Goal: Information Seeking & Learning: Find specific fact

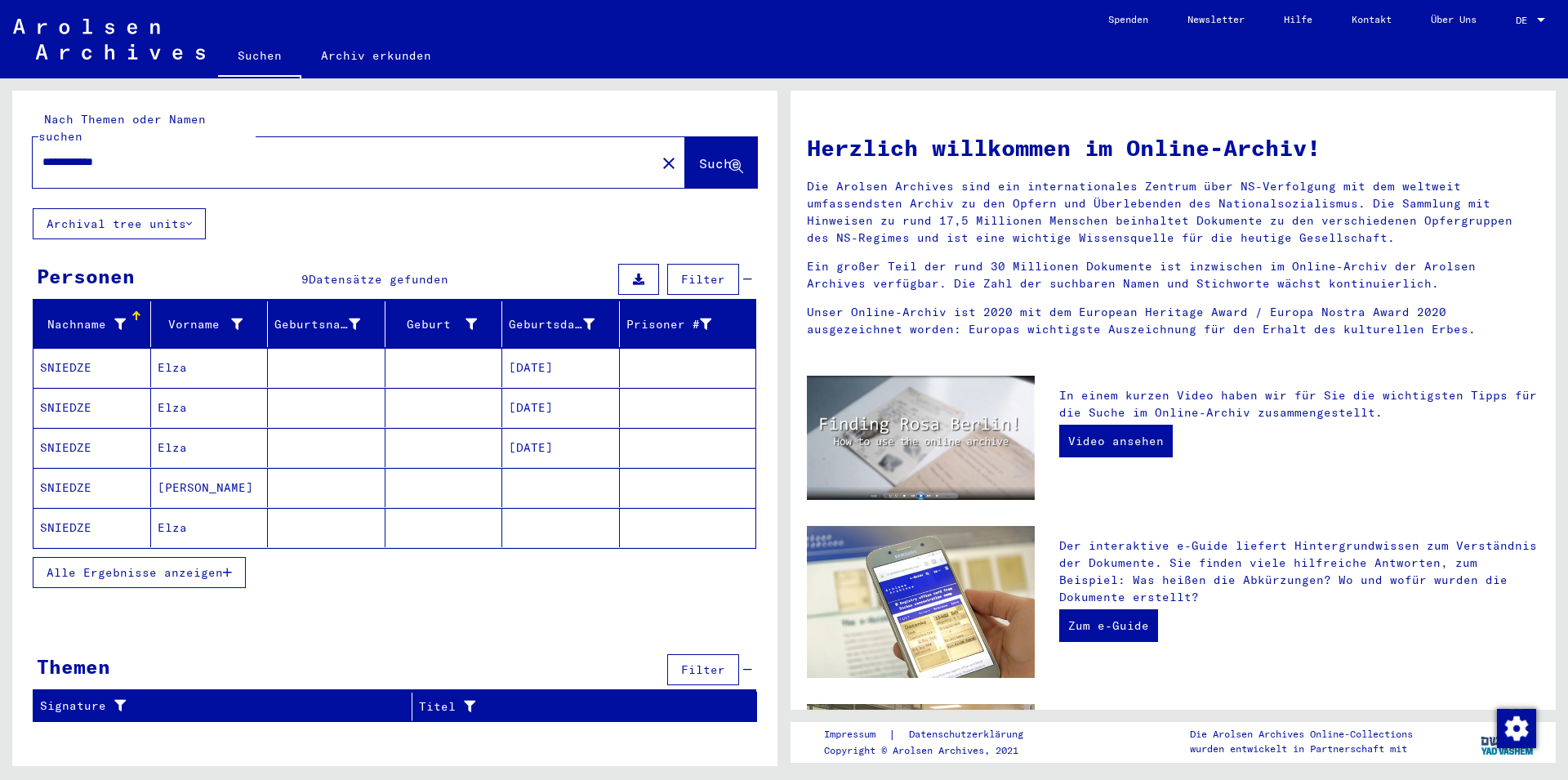
click at [166, 348] on mat-cell "Elza" at bounding box center [209, 367] width 117 height 39
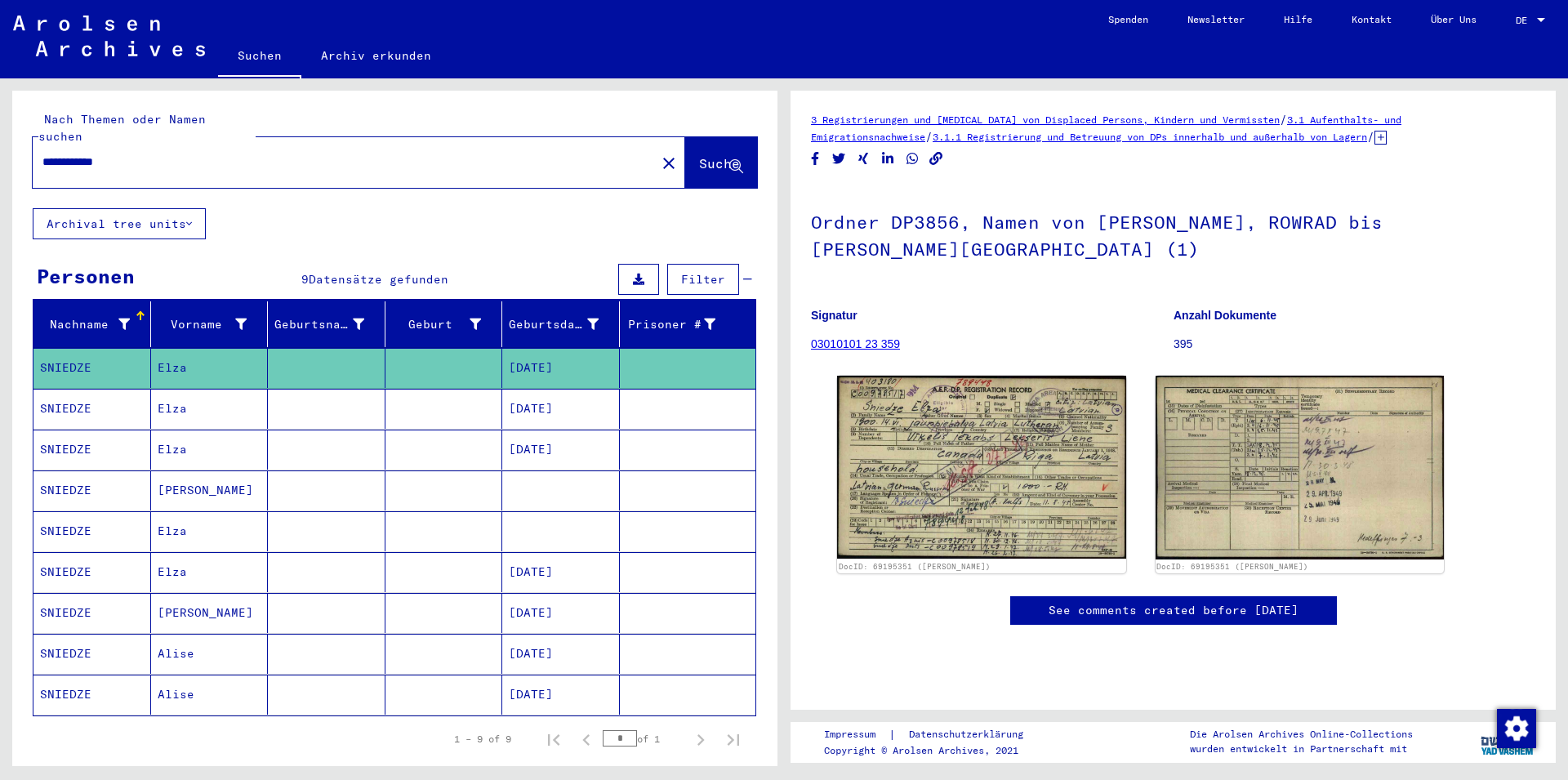
scroll to position [88, 0]
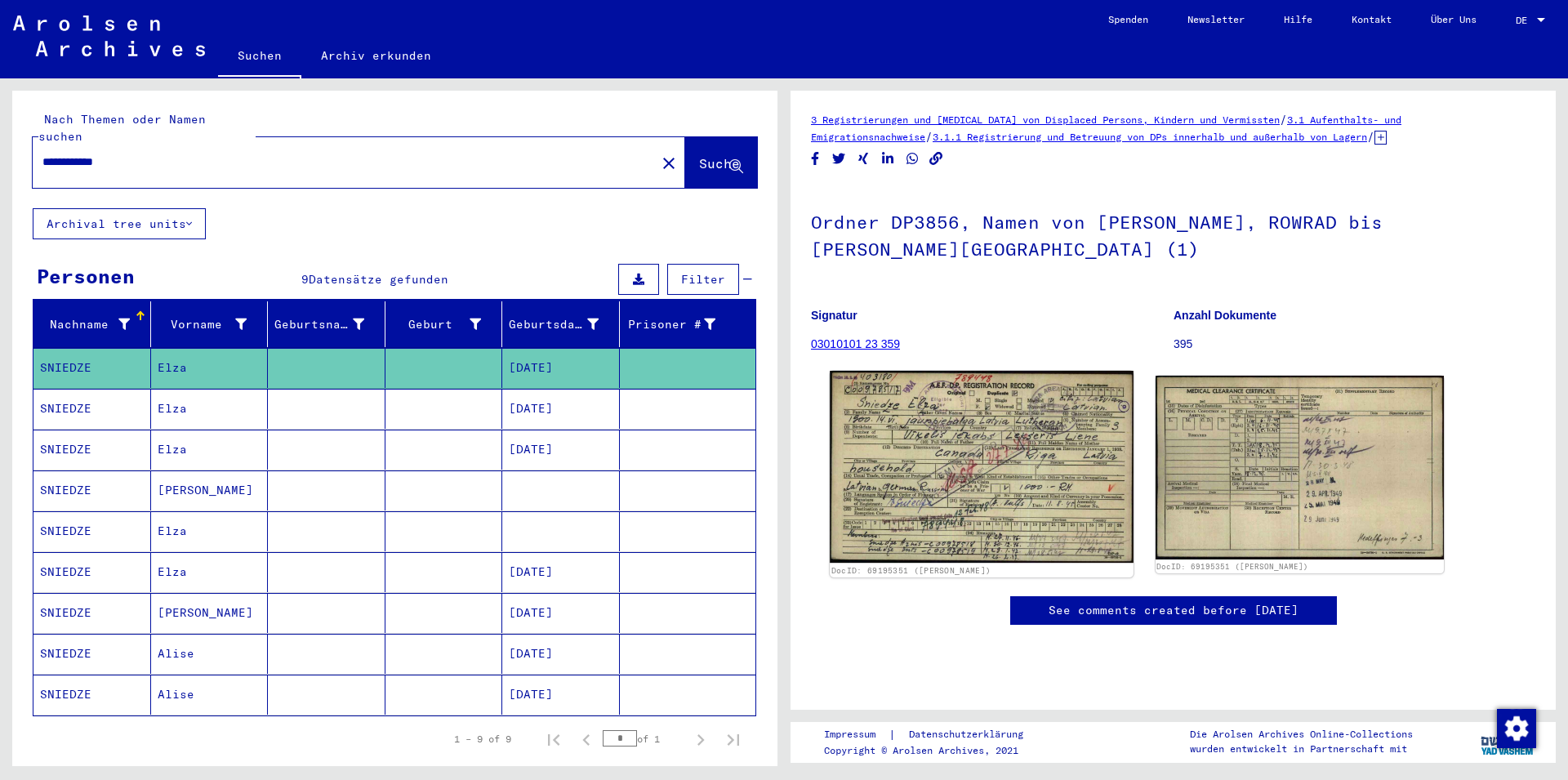
click at [946, 370] on img at bounding box center [981, 466] width 303 height 192
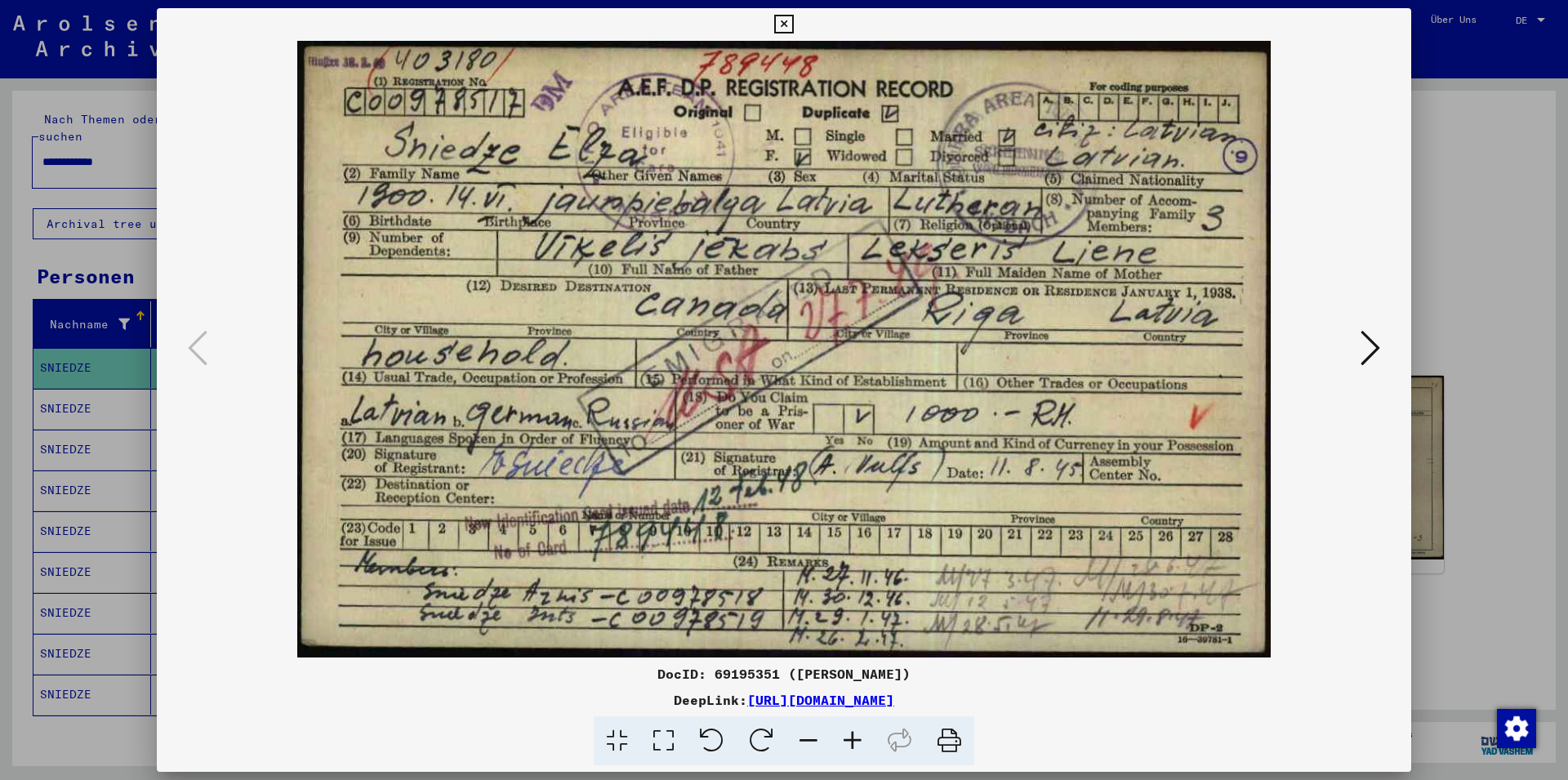
click at [1372, 348] on icon at bounding box center [1370, 347] width 20 height 39
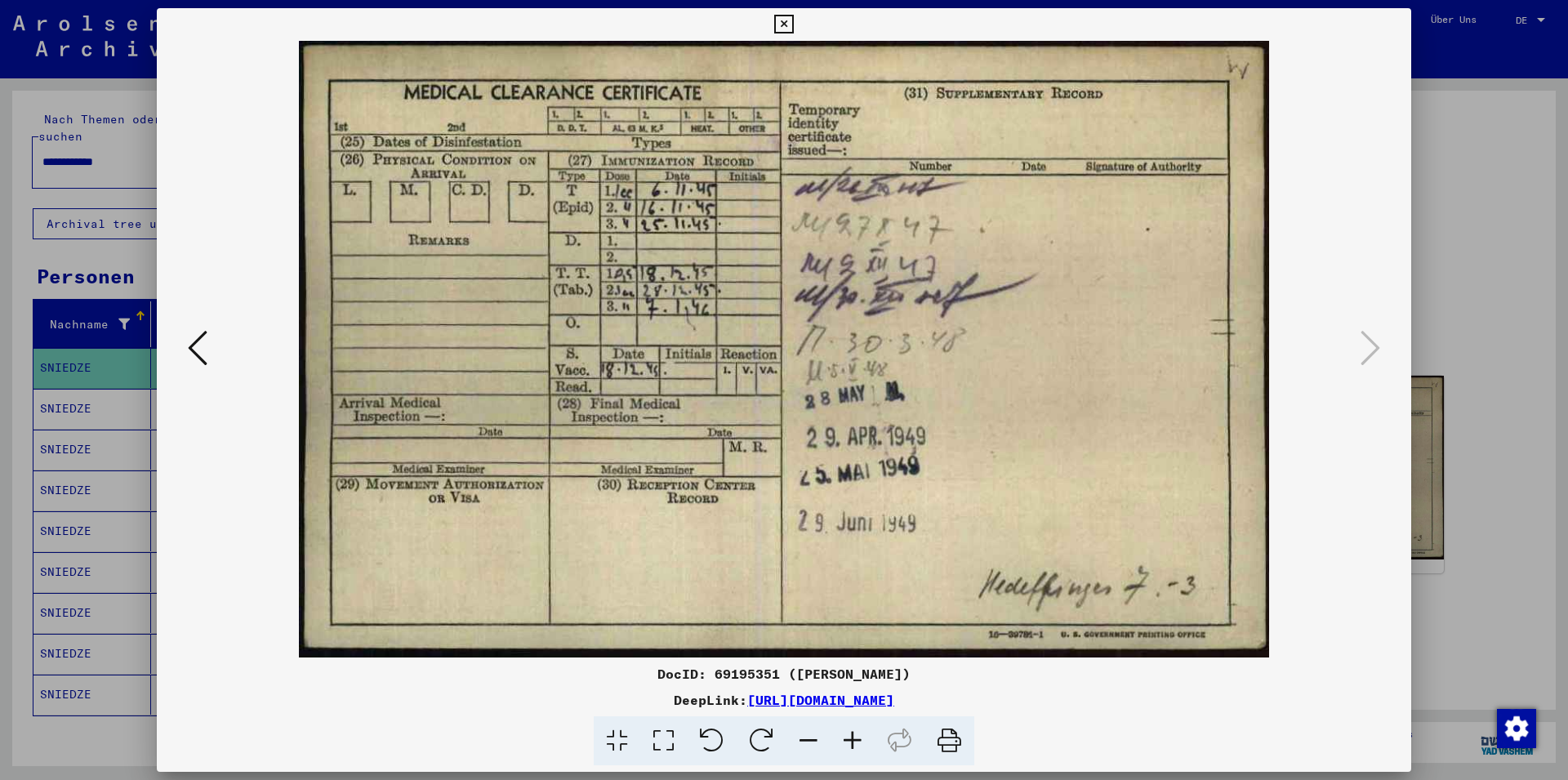
click at [793, 22] on icon at bounding box center [783, 25] width 19 height 20
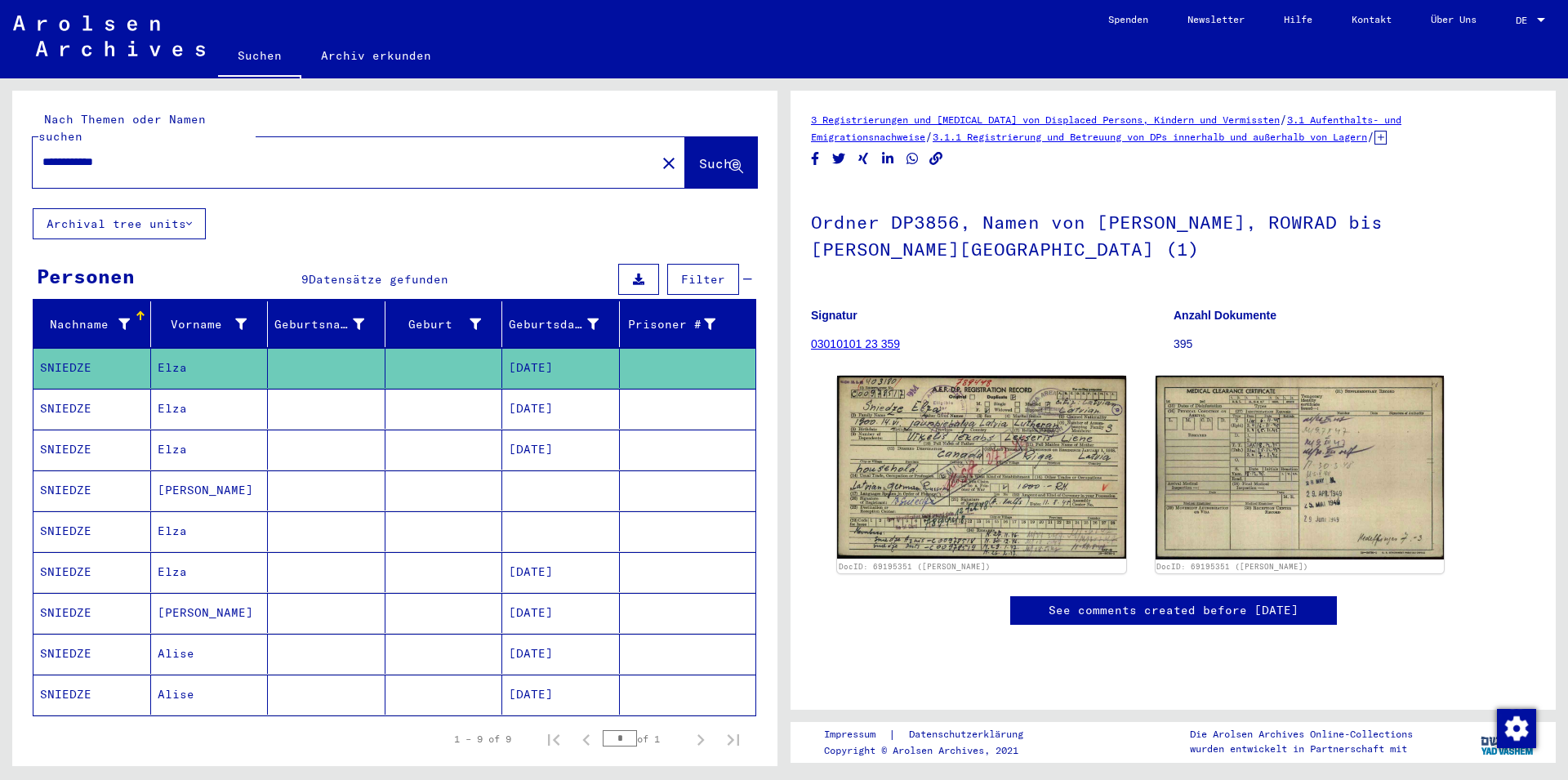
click at [172, 389] on mat-cell "Elza" at bounding box center [209, 409] width 117 height 40
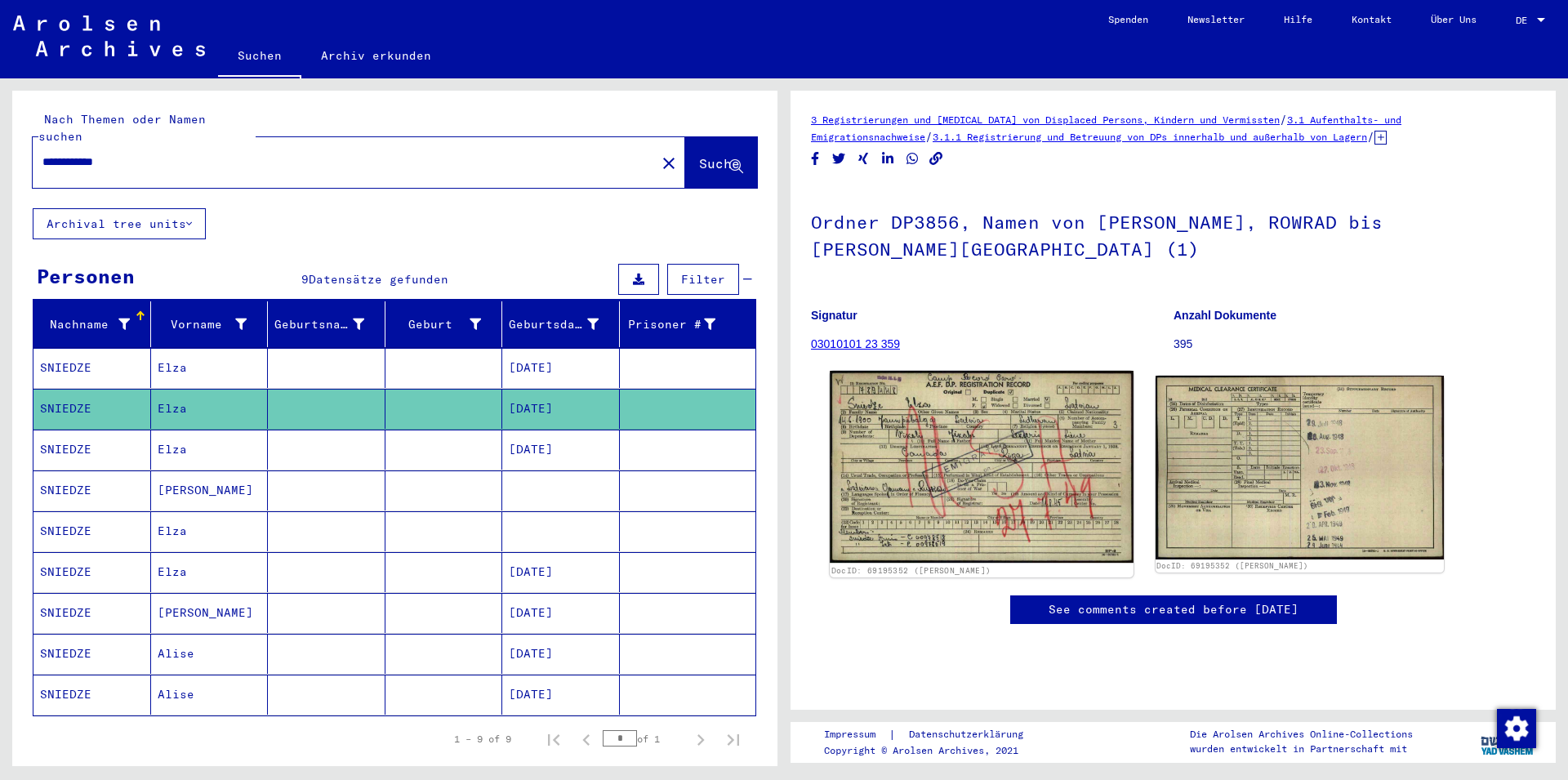
click at [1004, 450] on img at bounding box center [981, 466] width 303 height 192
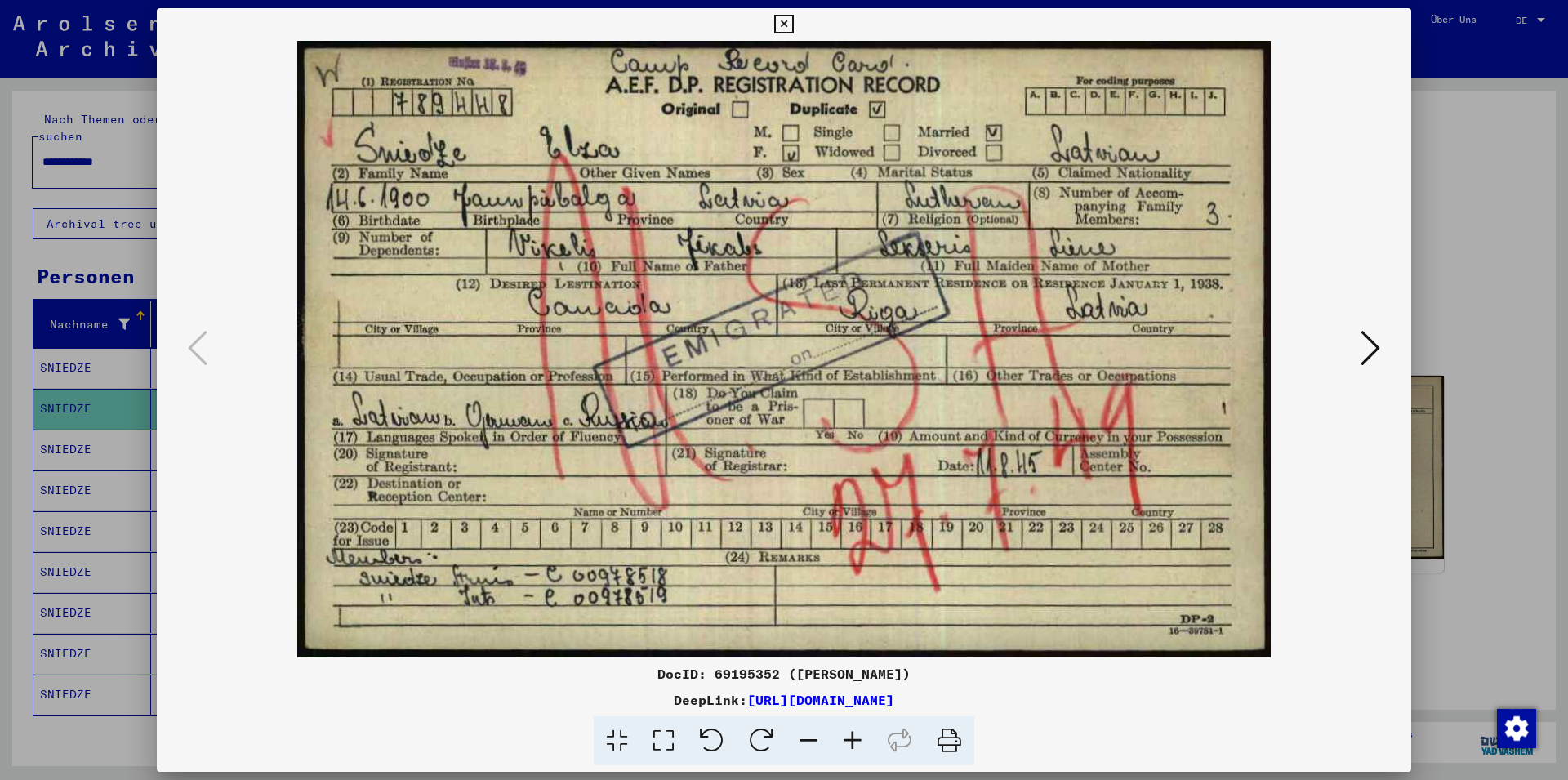
drag, startPoint x: 1396, startPoint y: 17, endPoint x: 1067, endPoint y: 113, distance: 342.7
click at [793, 18] on icon at bounding box center [783, 25] width 19 height 20
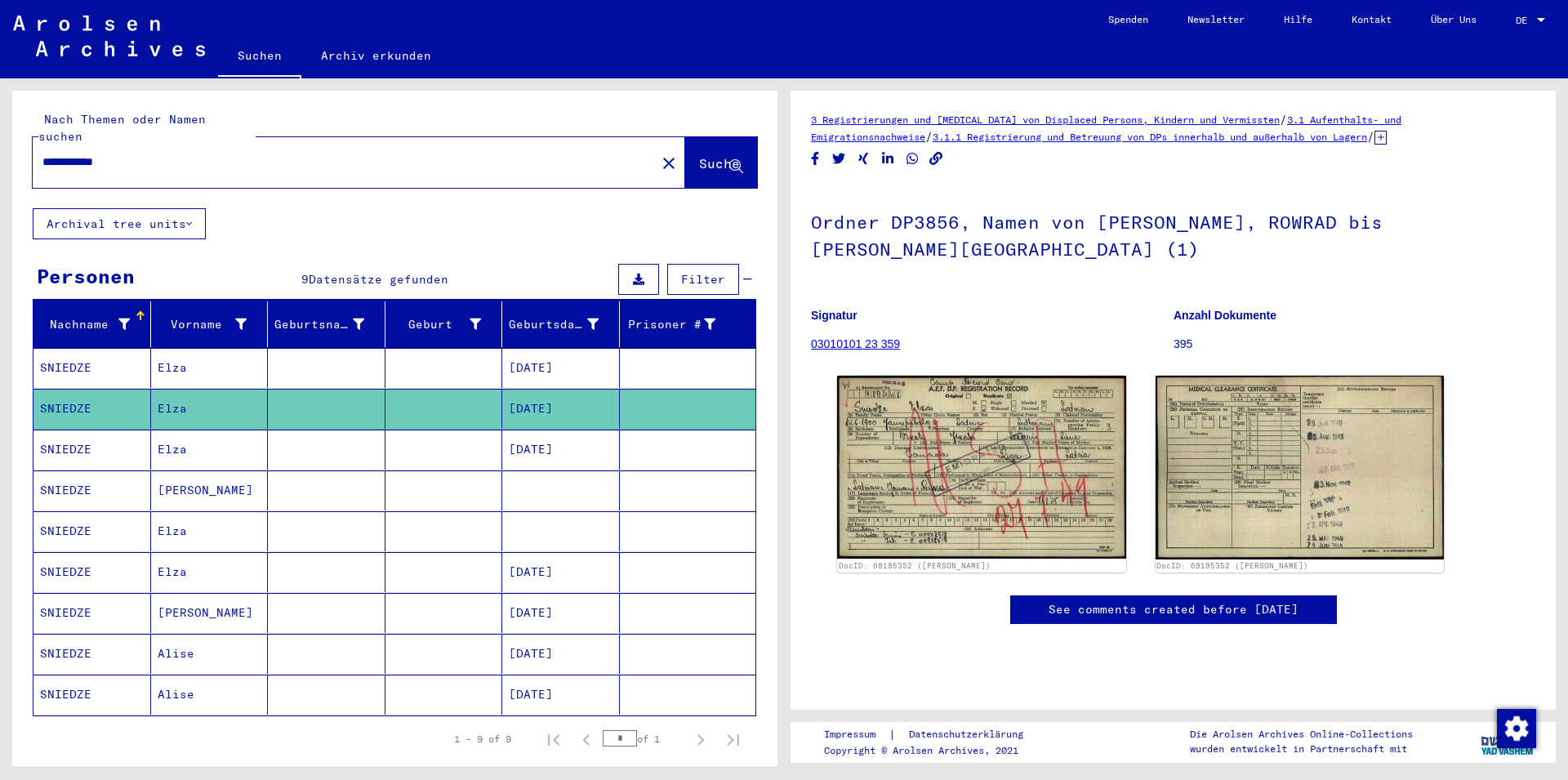
click at [177, 430] on mat-cell "Elza" at bounding box center [209, 450] width 117 height 40
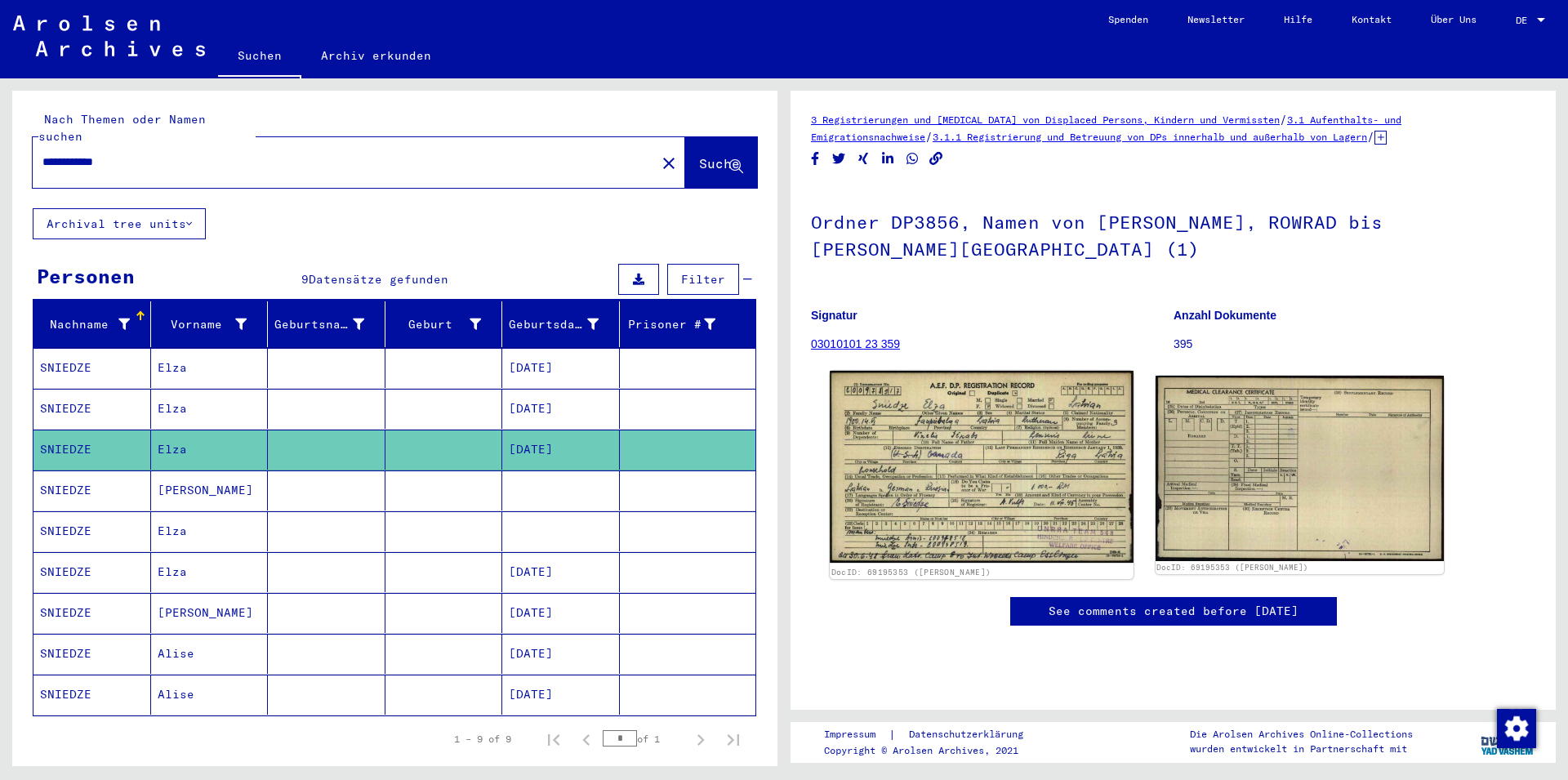
click at [1014, 479] on img at bounding box center [981, 466] width 303 height 192
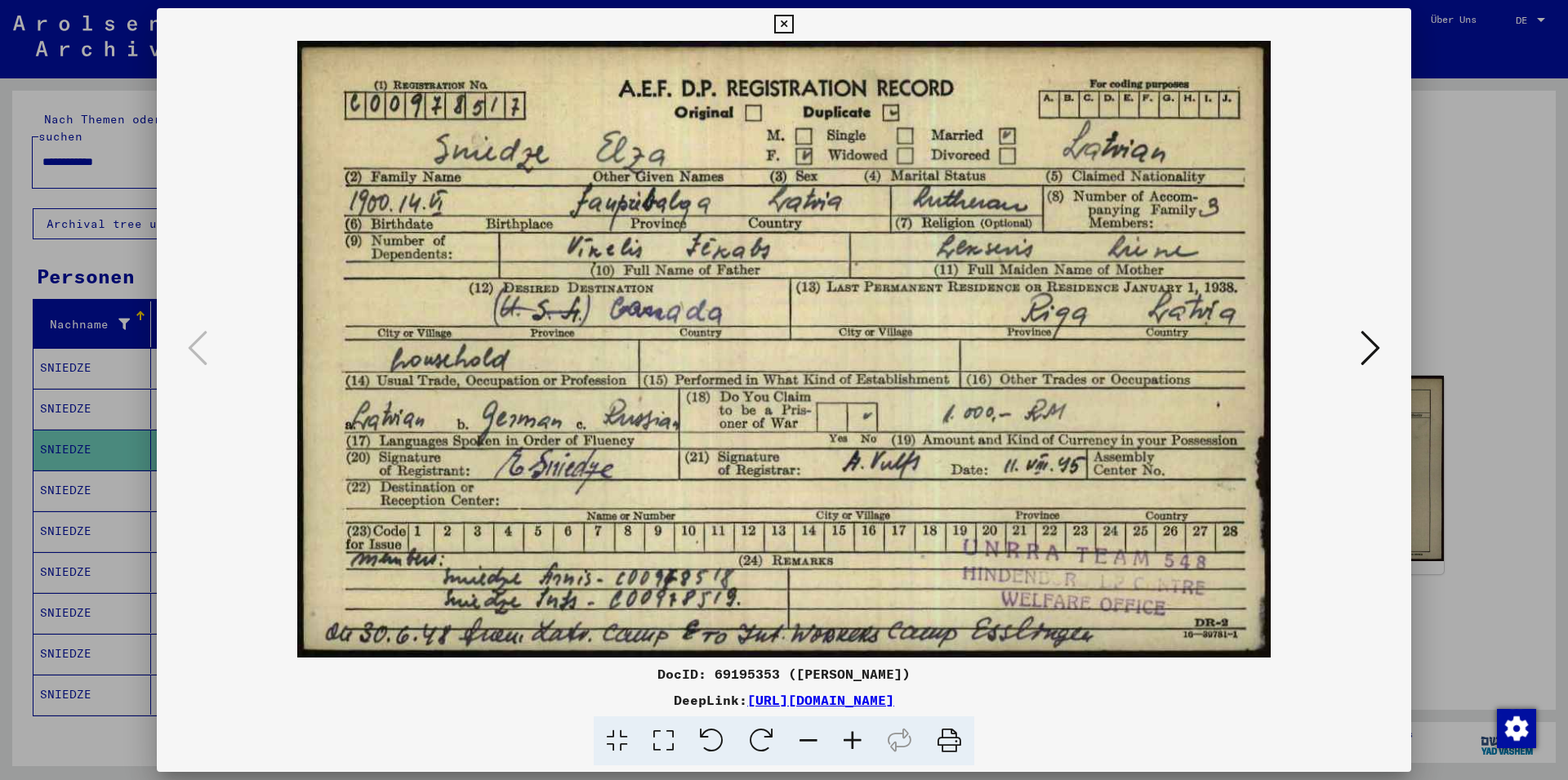
click at [793, 22] on icon at bounding box center [783, 25] width 19 height 20
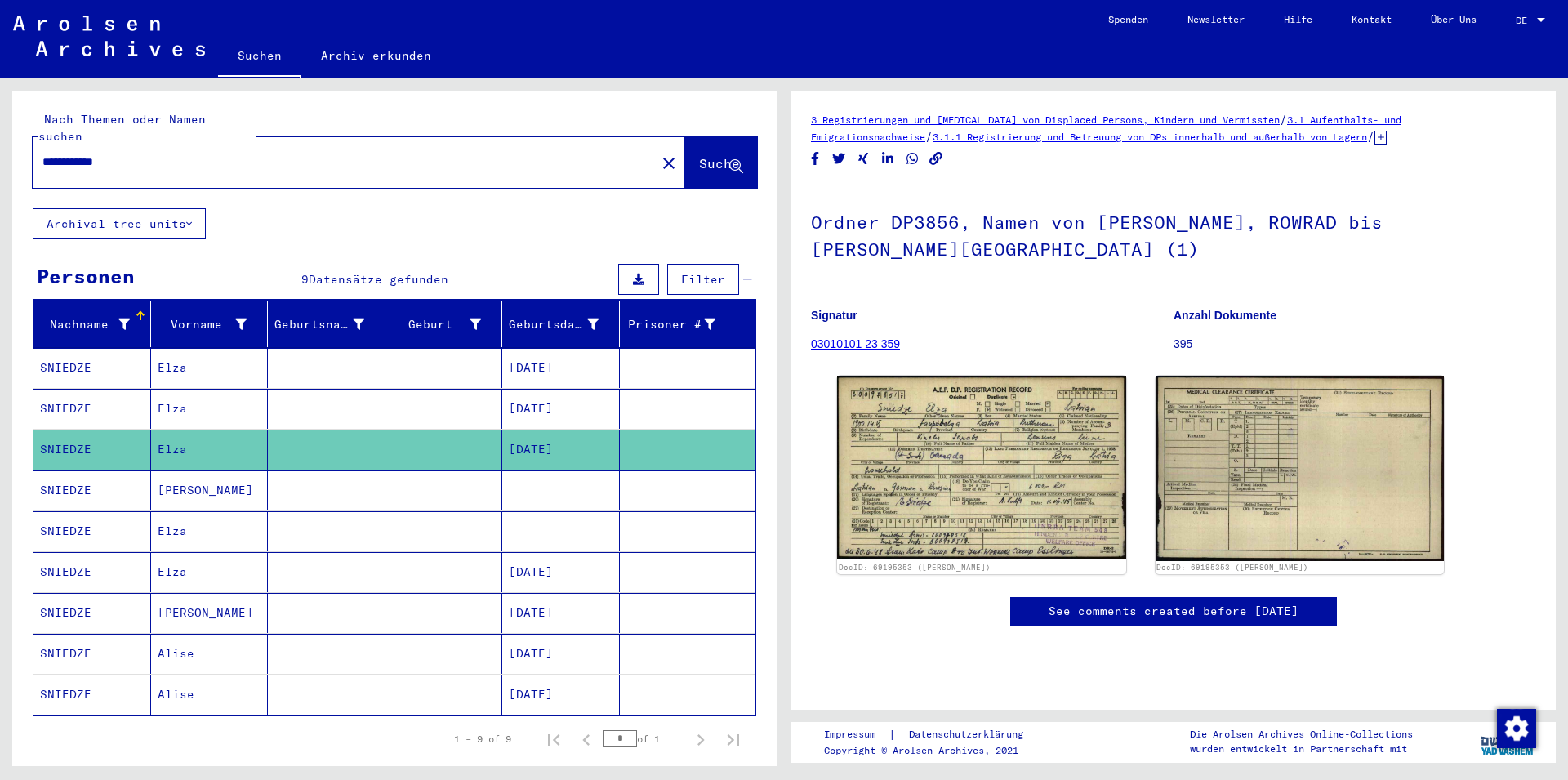
click at [87, 470] on mat-cell "SNIEDZE" at bounding box center [92, 490] width 117 height 40
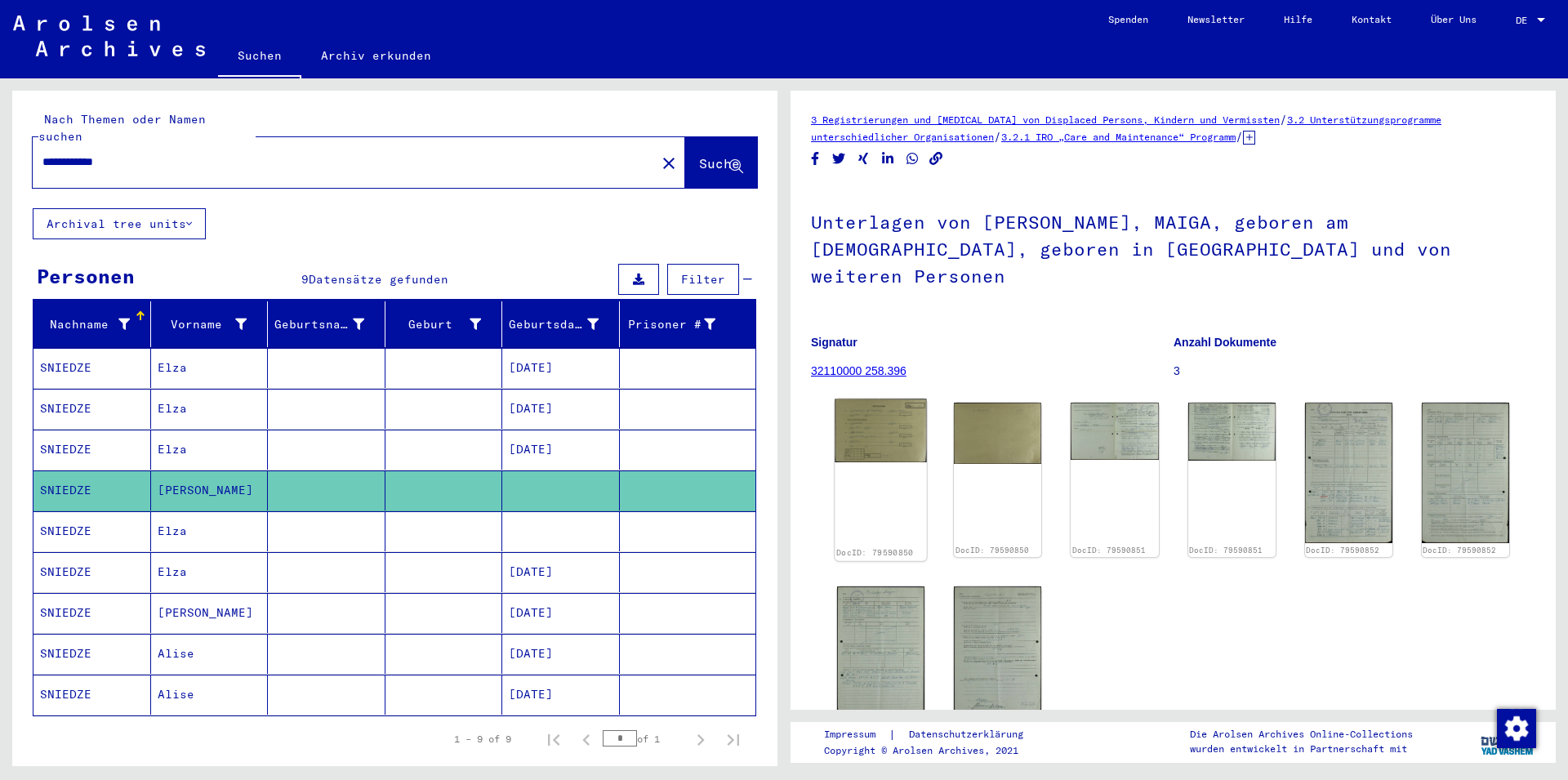
click at [881, 408] on img at bounding box center [881, 431] width 92 height 64
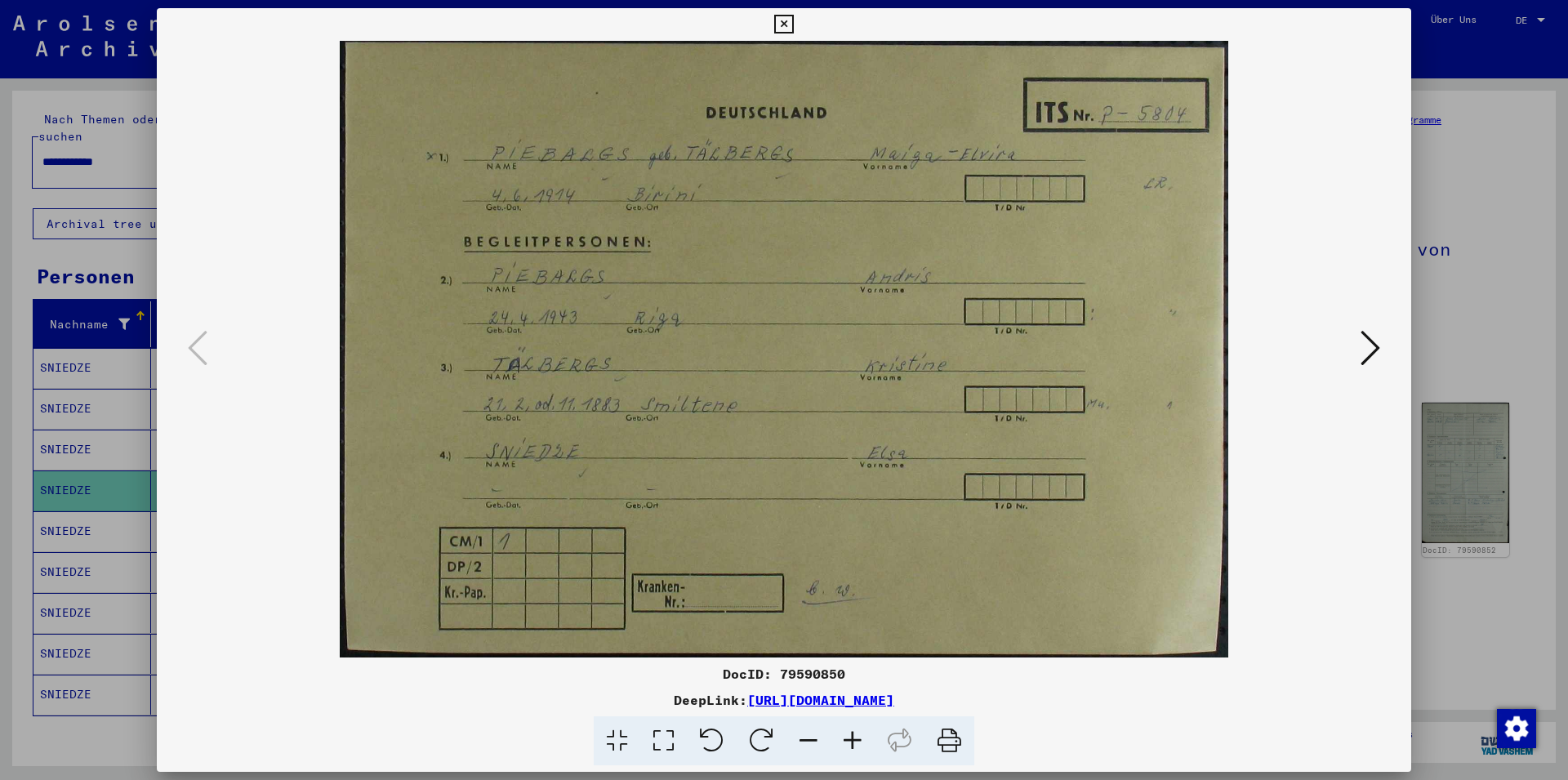
click at [1375, 348] on icon at bounding box center [1370, 347] width 20 height 39
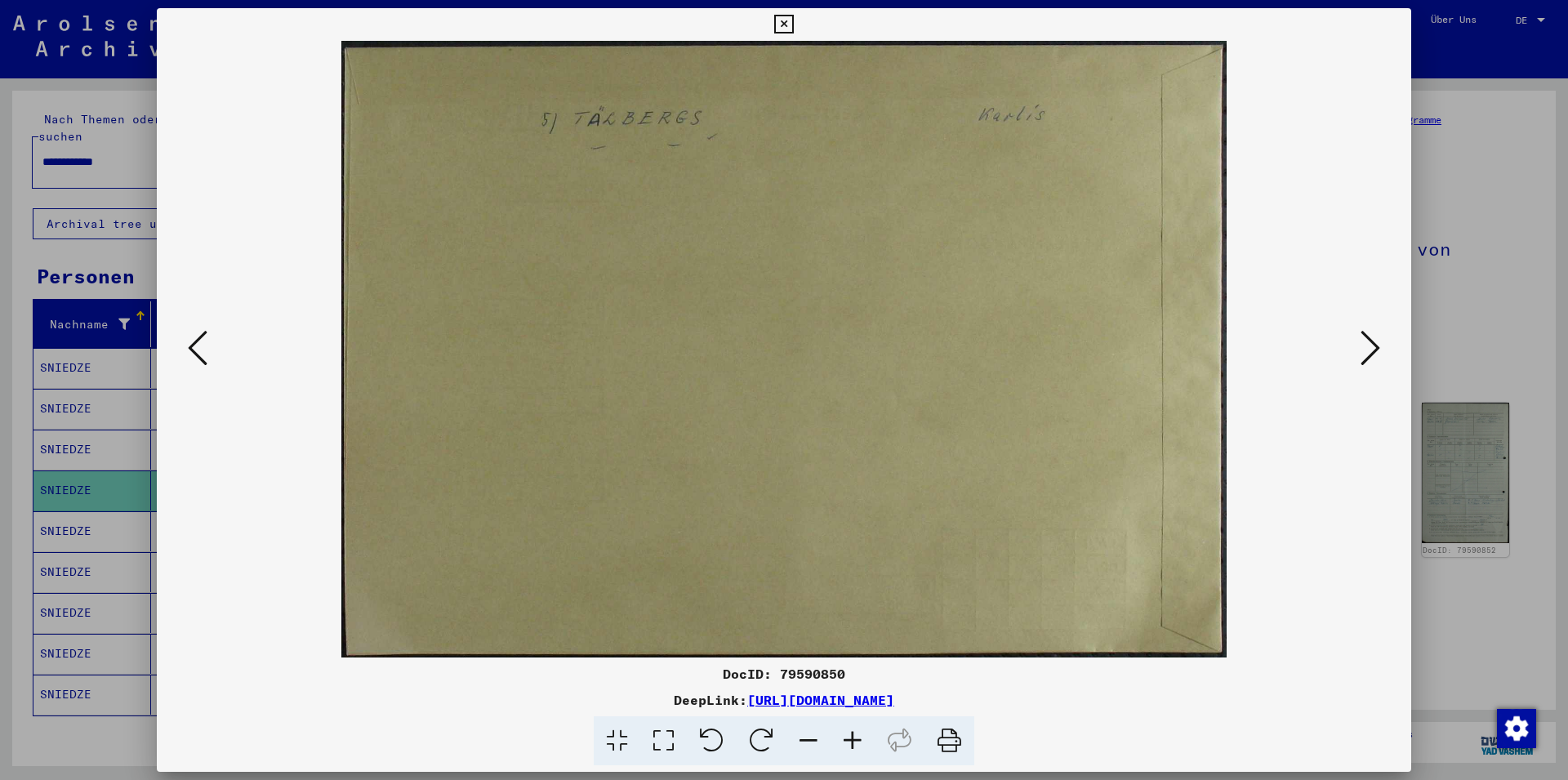
click at [1375, 348] on icon at bounding box center [1370, 347] width 20 height 39
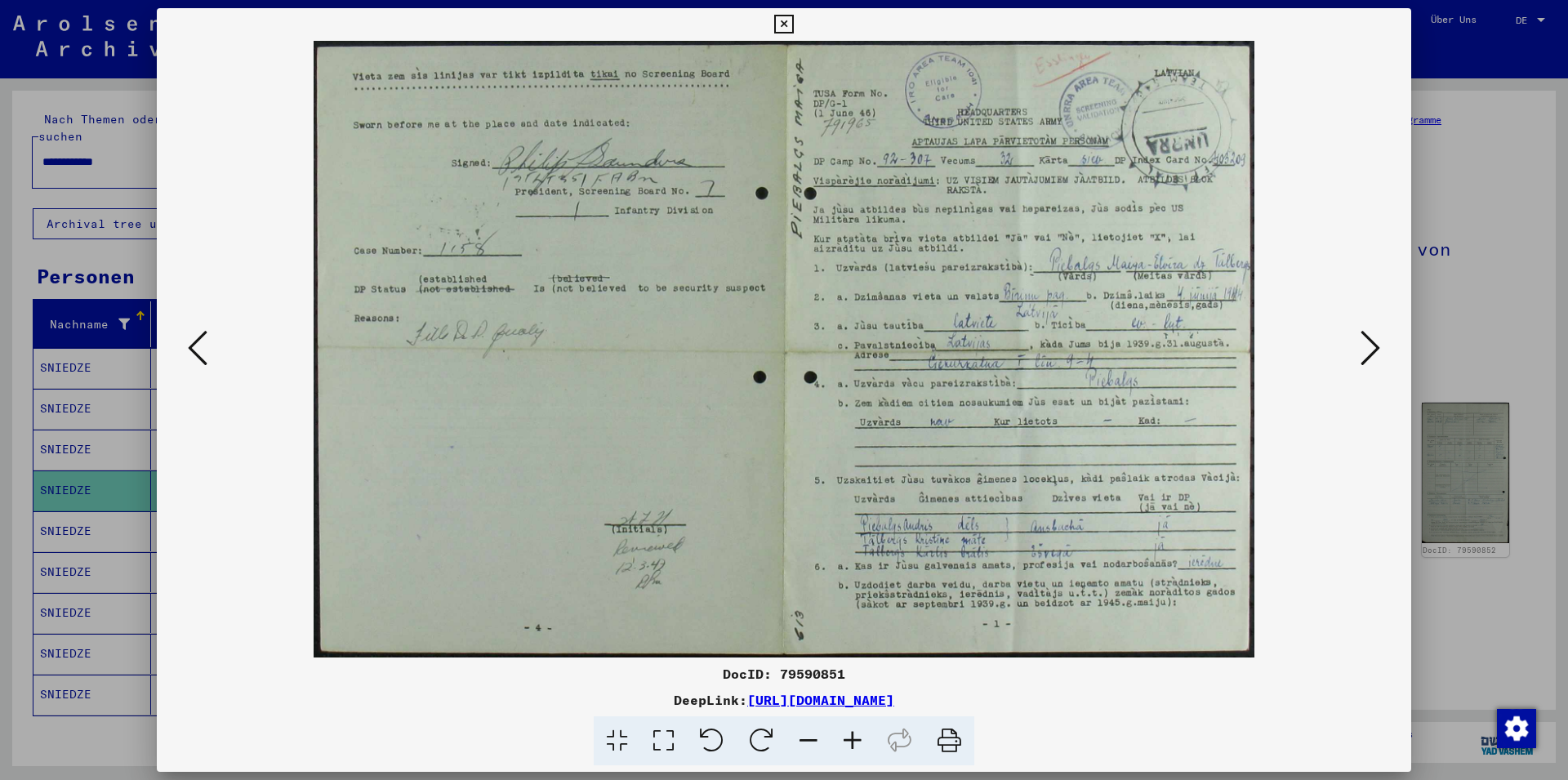
click at [1375, 348] on icon at bounding box center [1370, 347] width 20 height 39
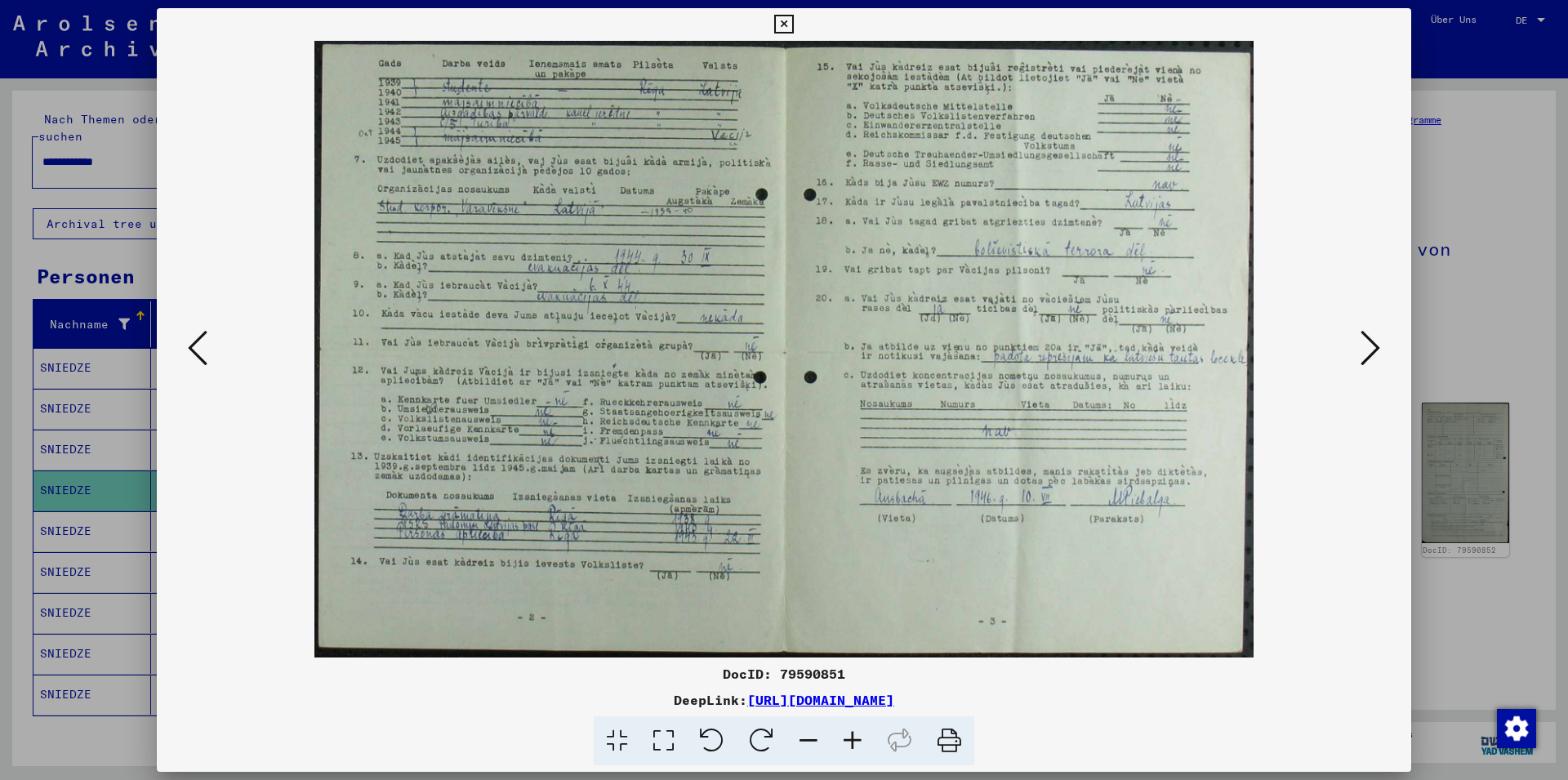
click at [1375, 348] on icon at bounding box center [1370, 347] width 20 height 39
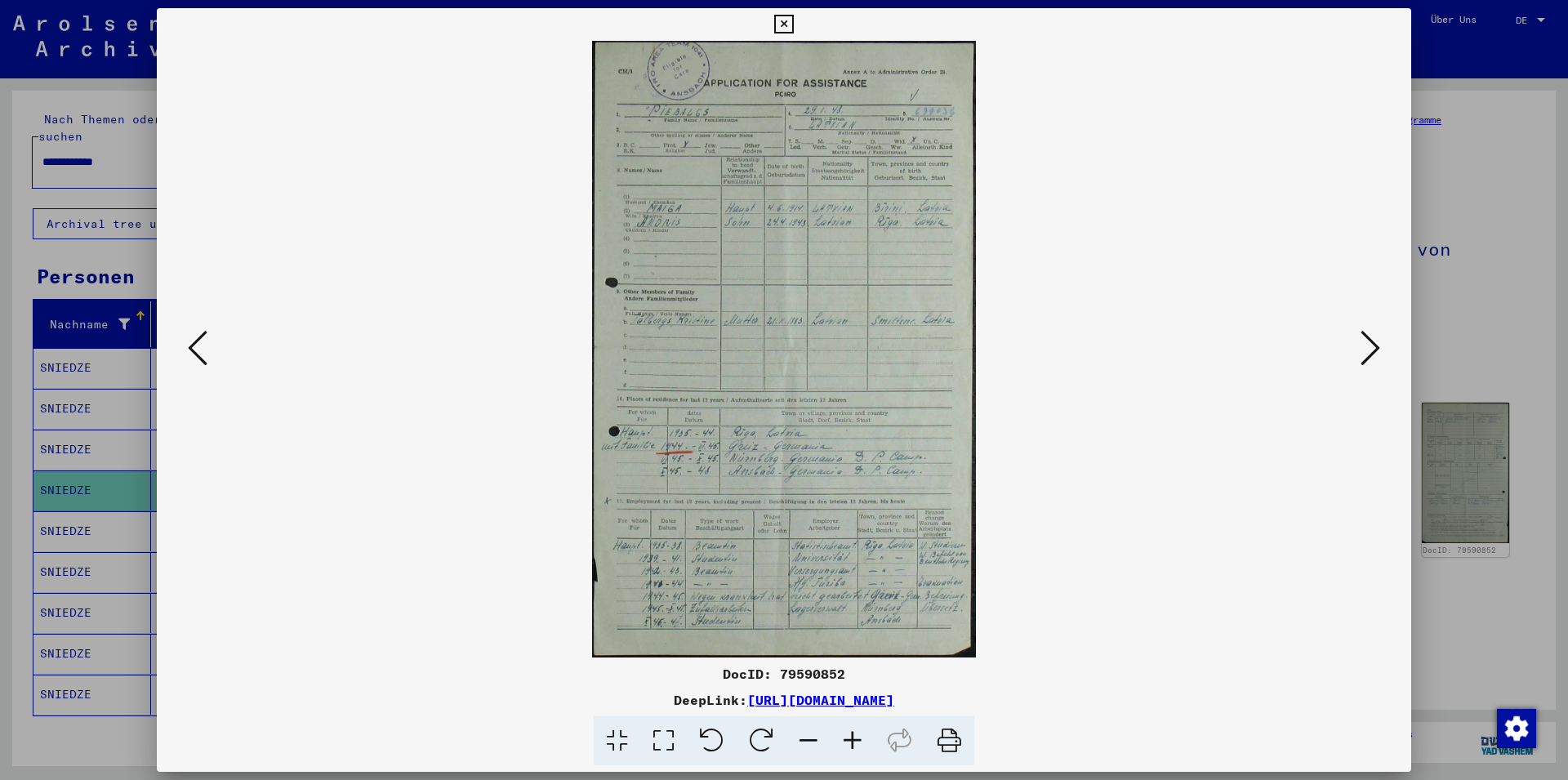
click at [1375, 348] on icon at bounding box center [1370, 347] width 20 height 39
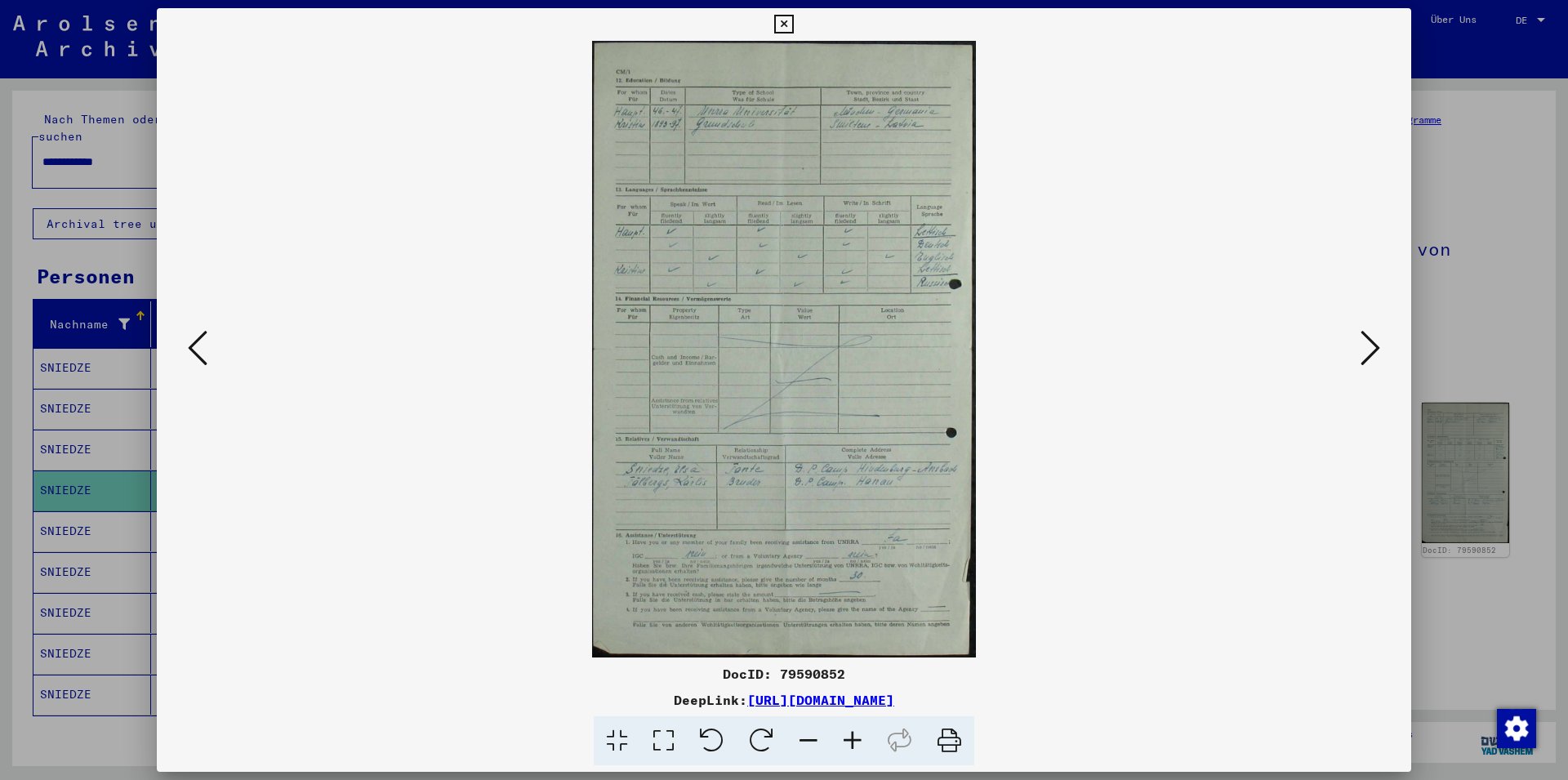
click at [1375, 348] on icon at bounding box center [1370, 347] width 20 height 39
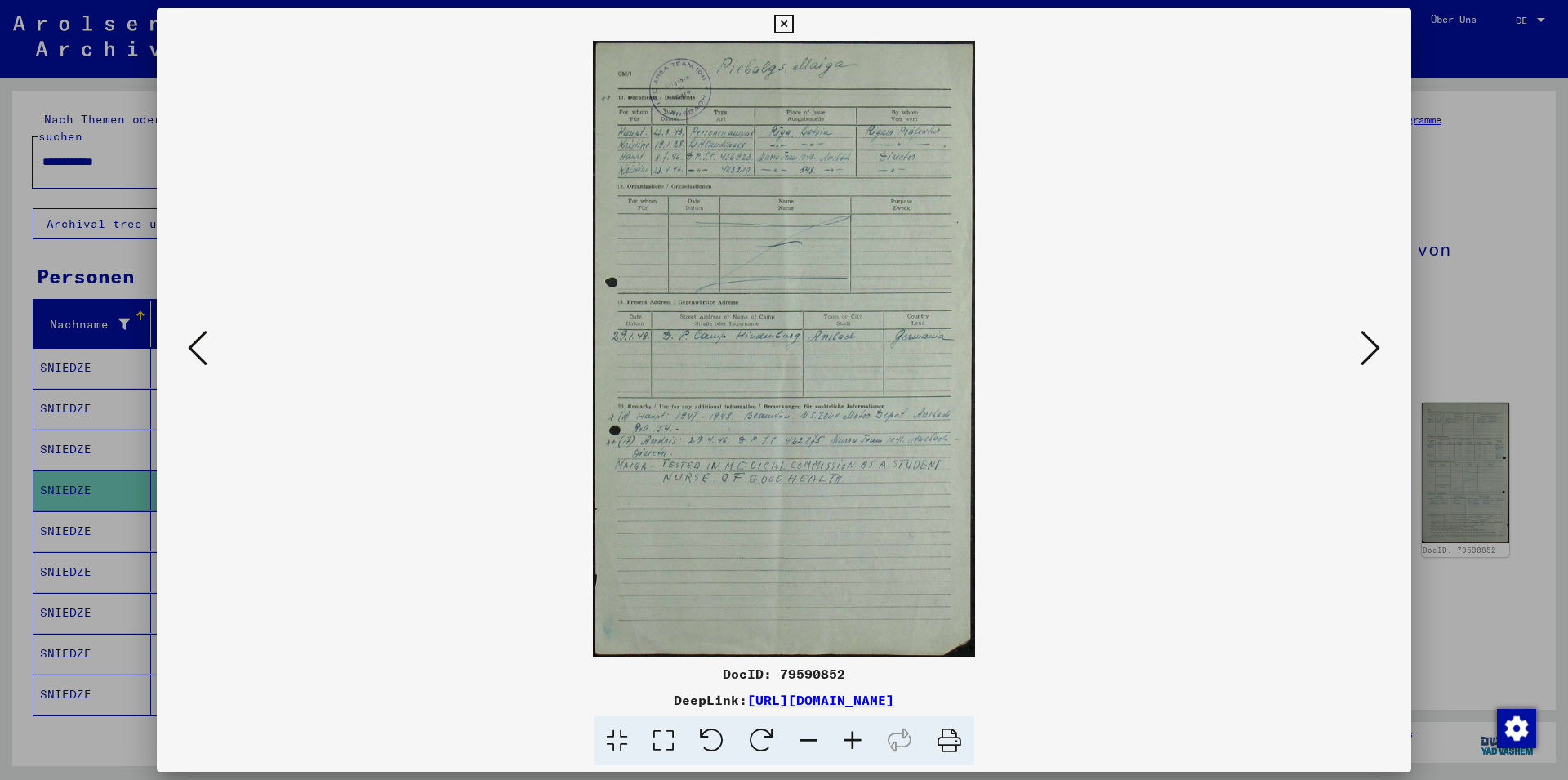
click at [1375, 348] on icon at bounding box center [1370, 347] width 20 height 39
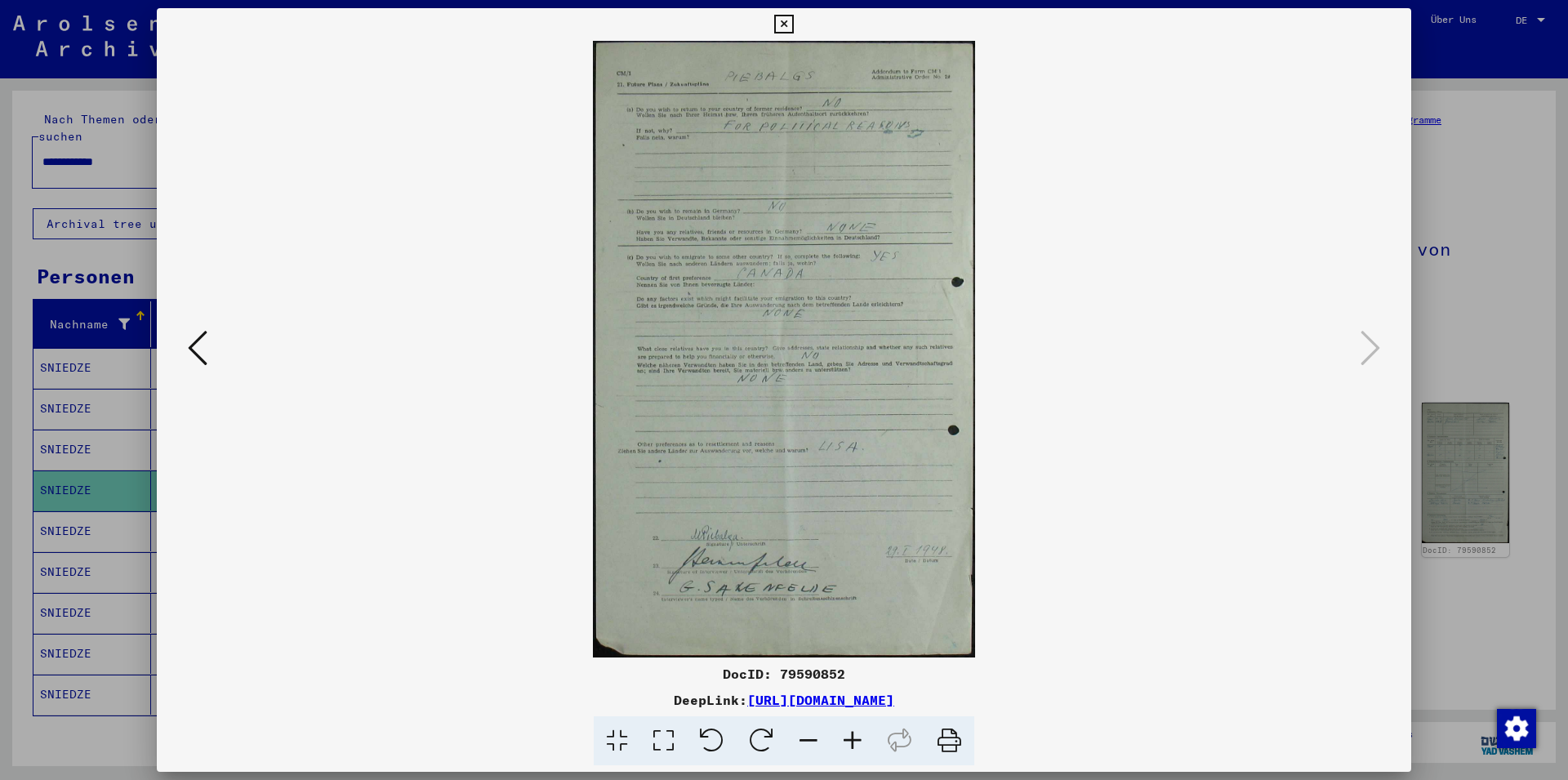
click at [793, 25] on icon at bounding box center [783, 25] width 19 height 20
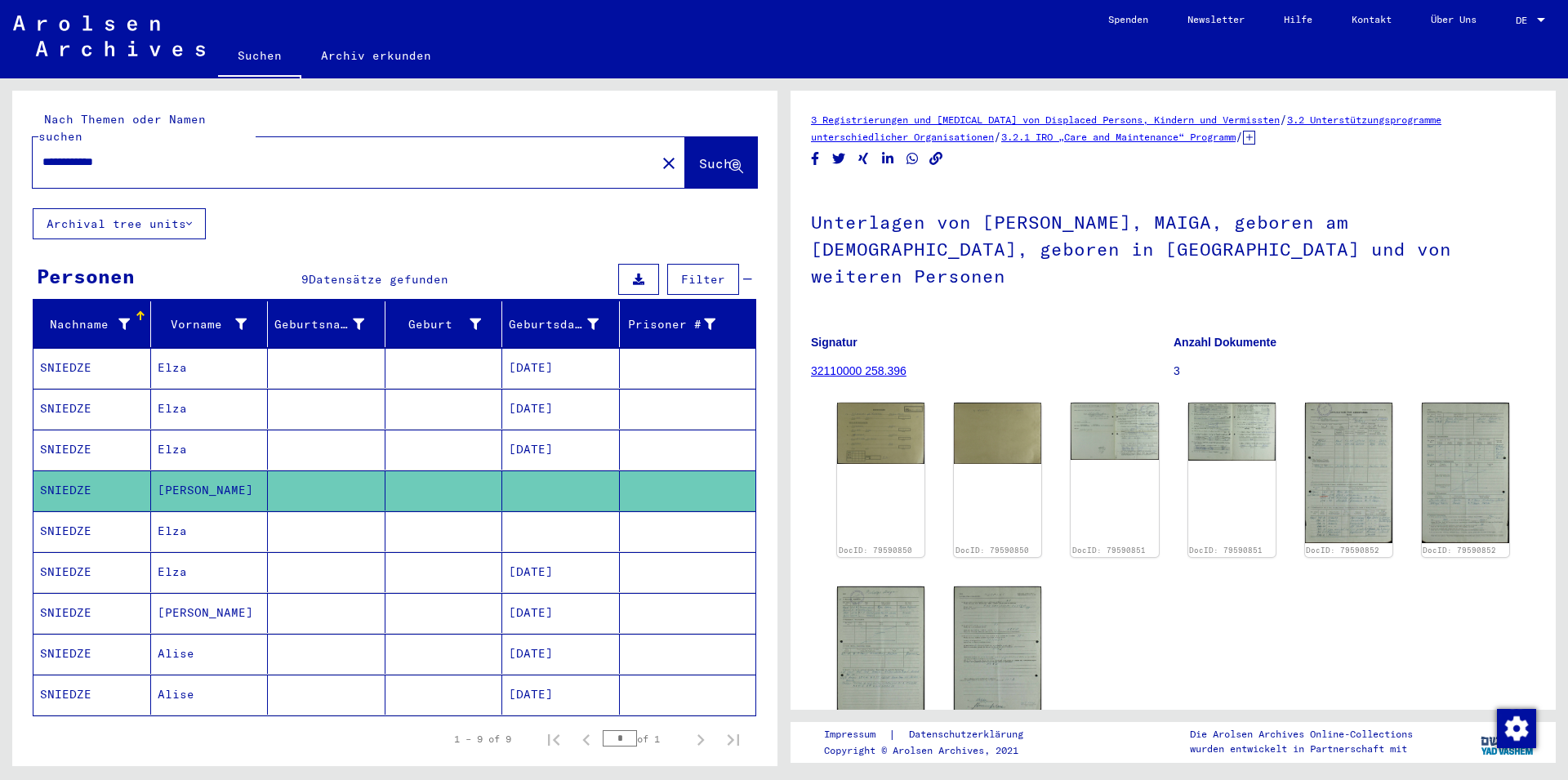
click at [169, 512] on mat-cell "Elza" at bounding box center [209, 531] width 117 height 40
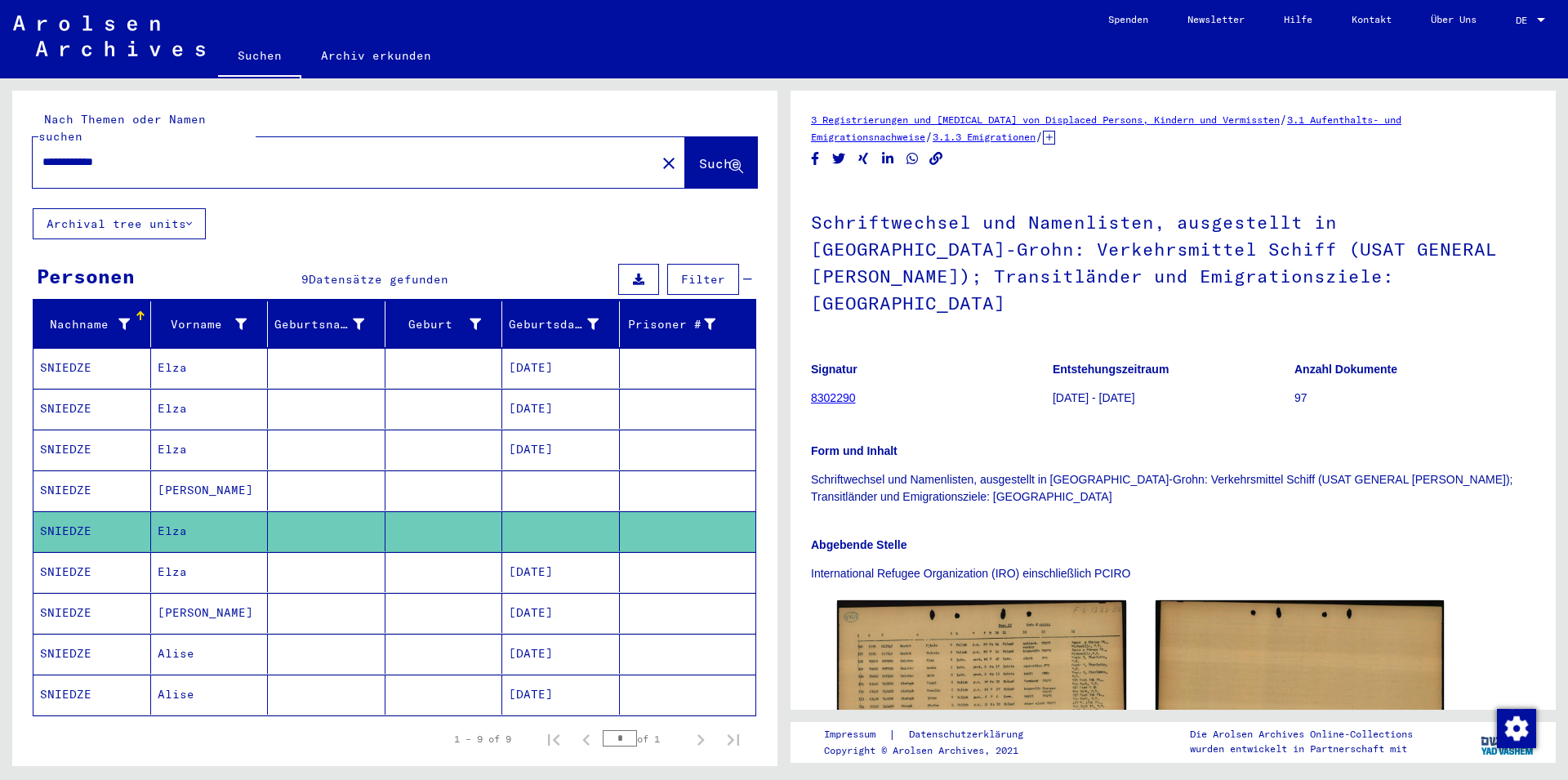
scroll to position [353, 0]
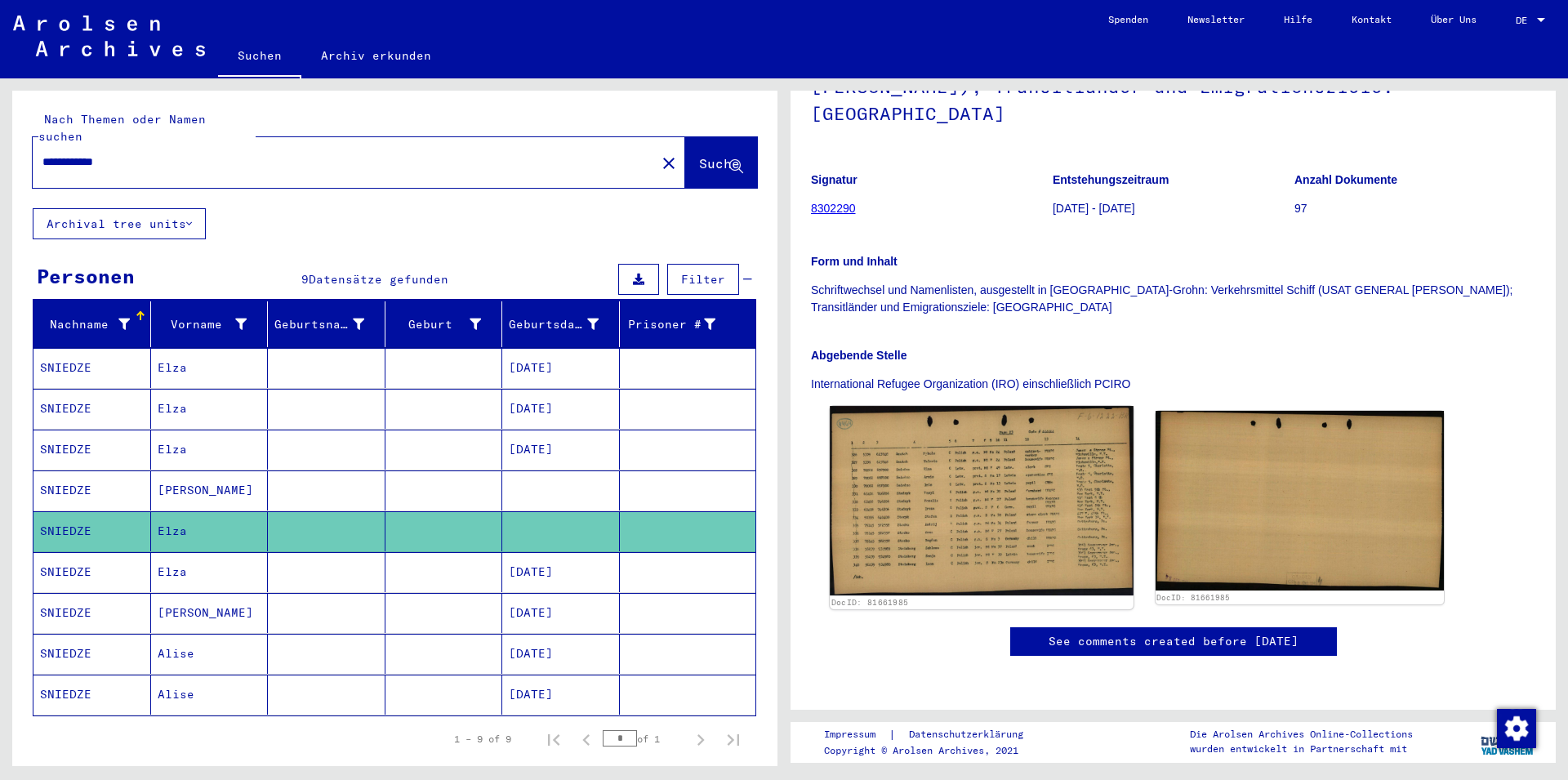
click at [995, 406] on img at bounding box center [981, 501] width 303 height 190
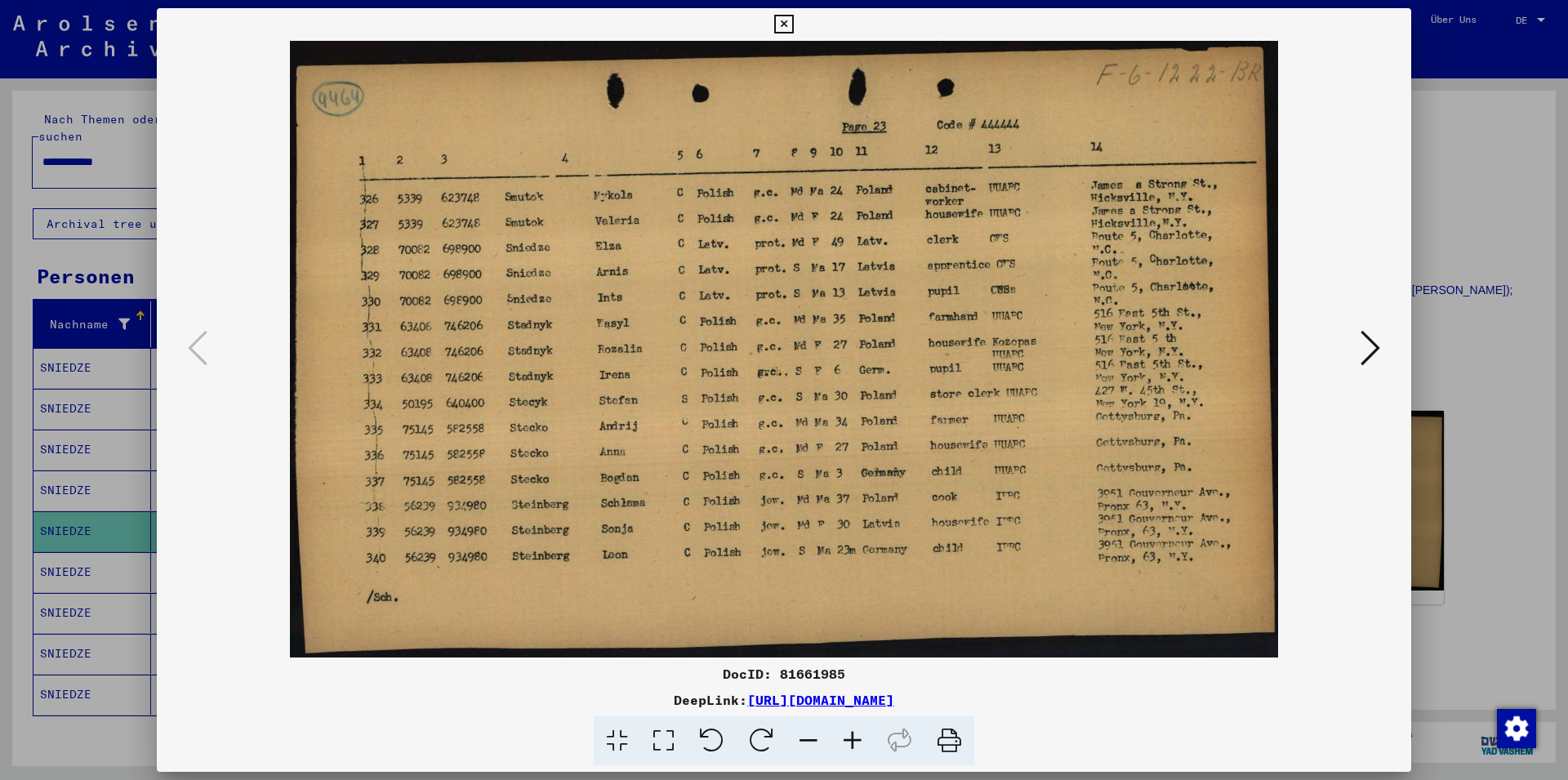
click at [793, 23] on icon at bounding box center [783, 25] width 19 height 20
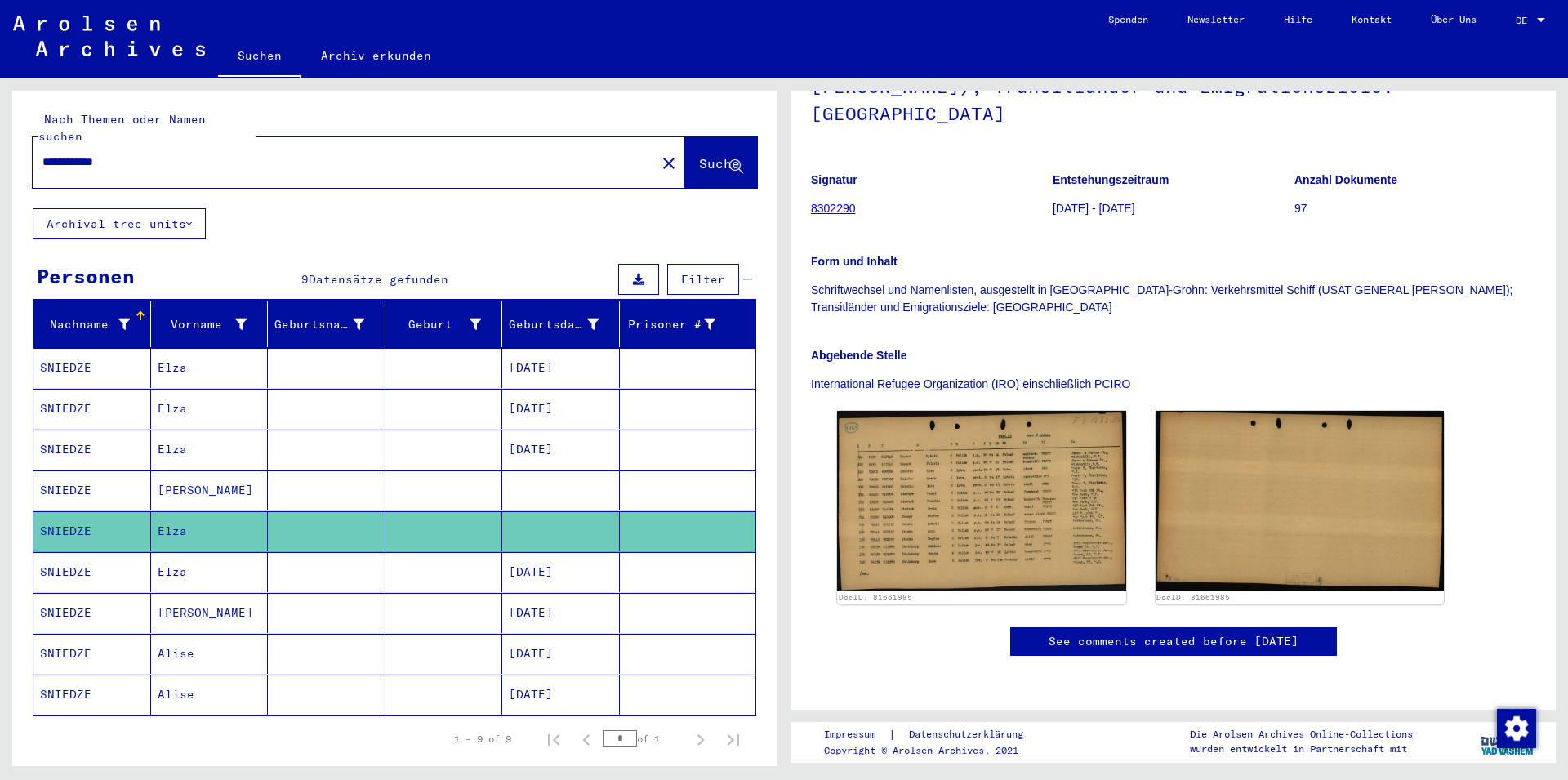
click at [165, 553] on mat-cell "Elza" at bounding box center [209, 572] width 117 height 40
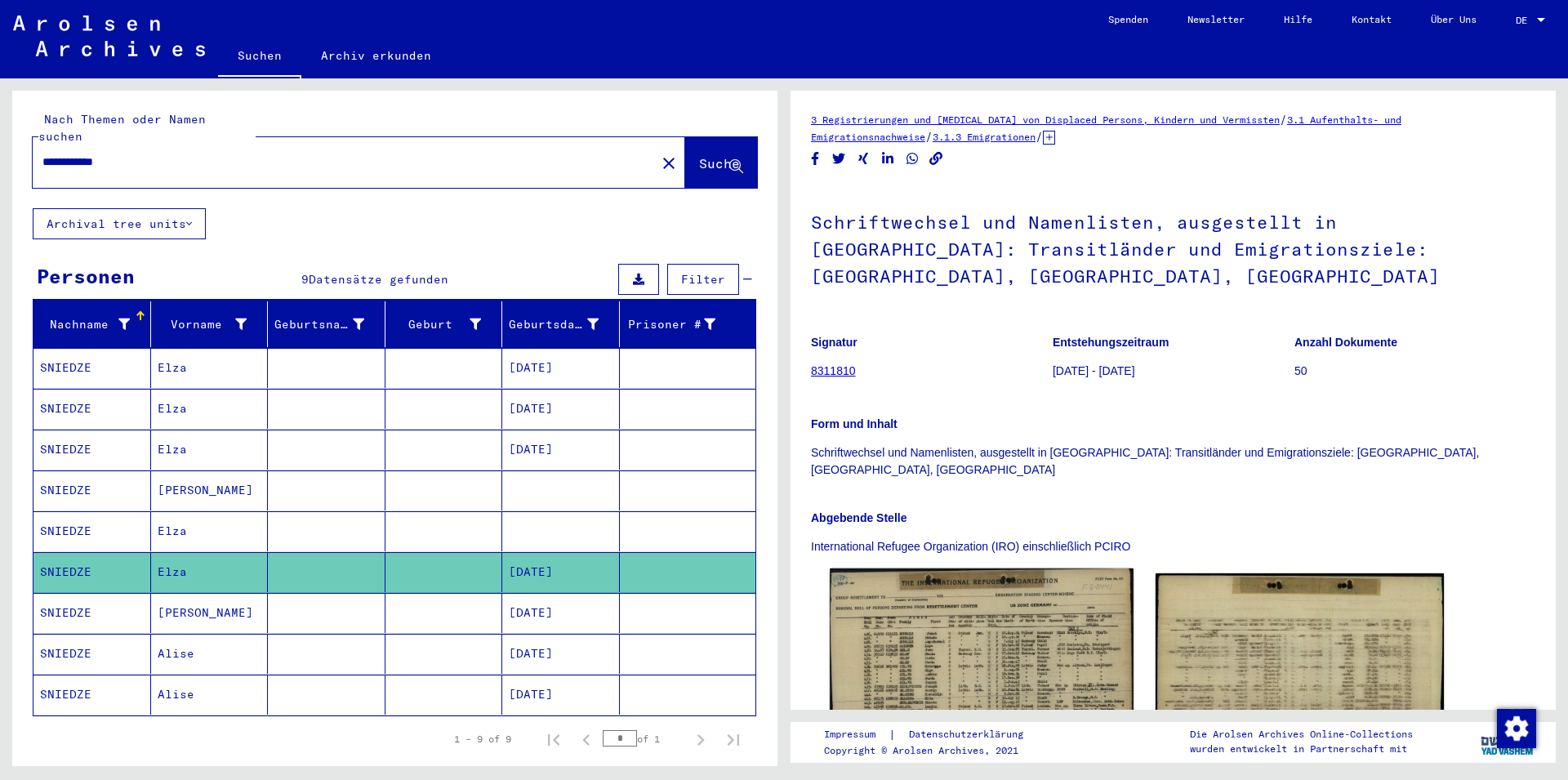
click at [990, 594] on img at bounding box center [981, 667] width 303 height 197
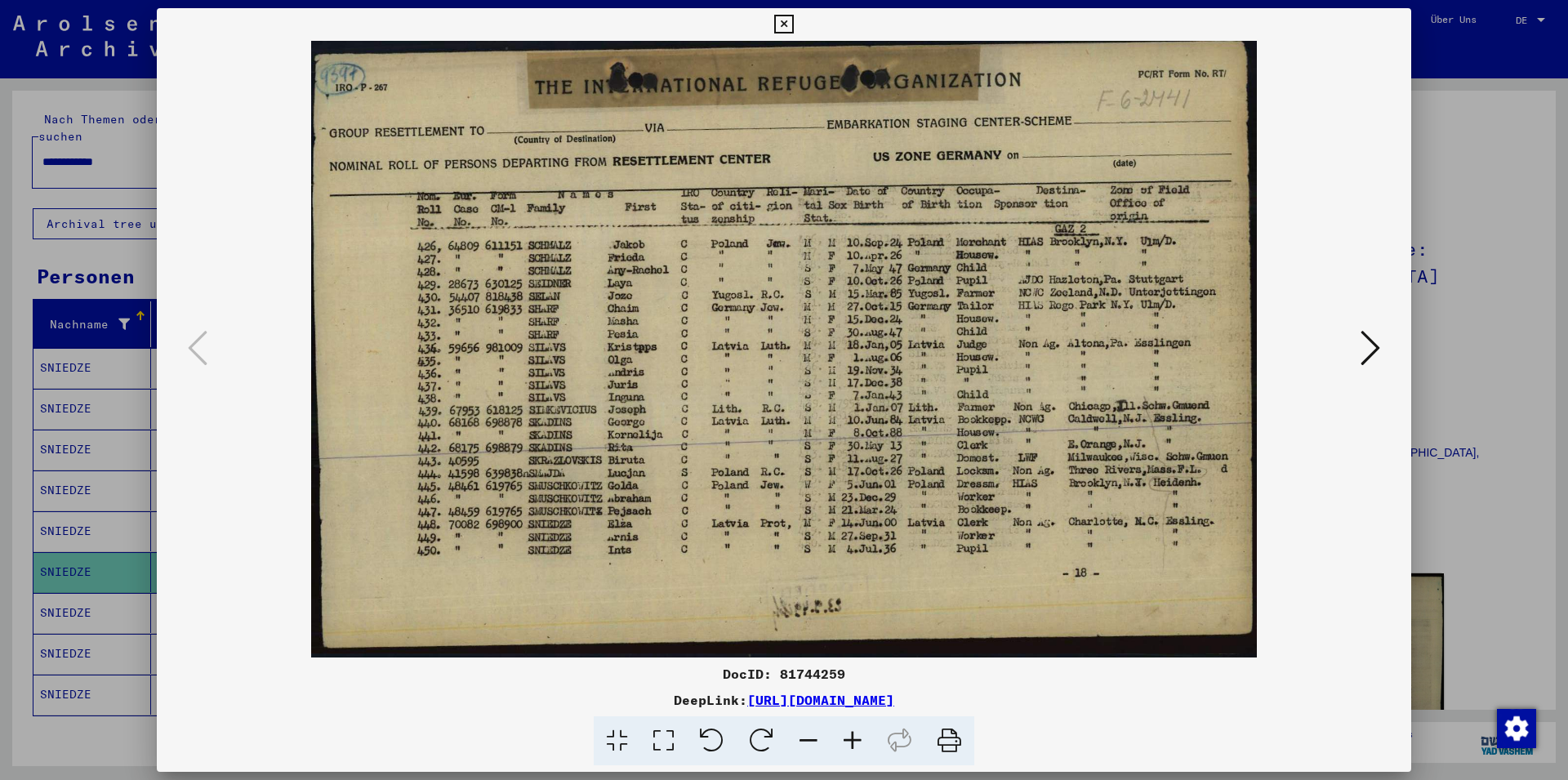
click at [793, 21] on icon at bounding box center [783, 25] width 19 height 20
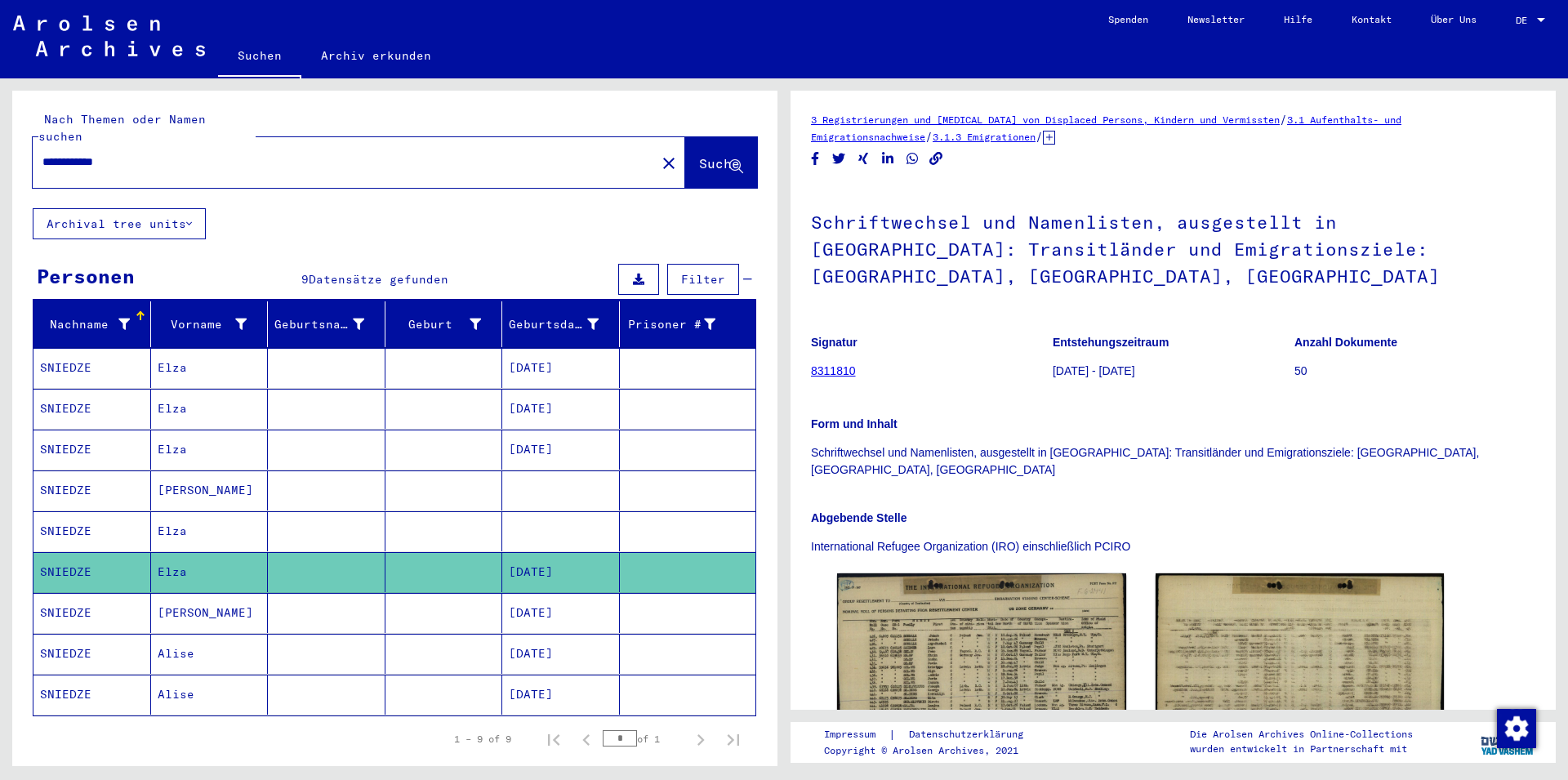
click at [183, 597] on mat-cell "[PERSON_NAME]" at bounding box center [209, 613] width 117 height 40
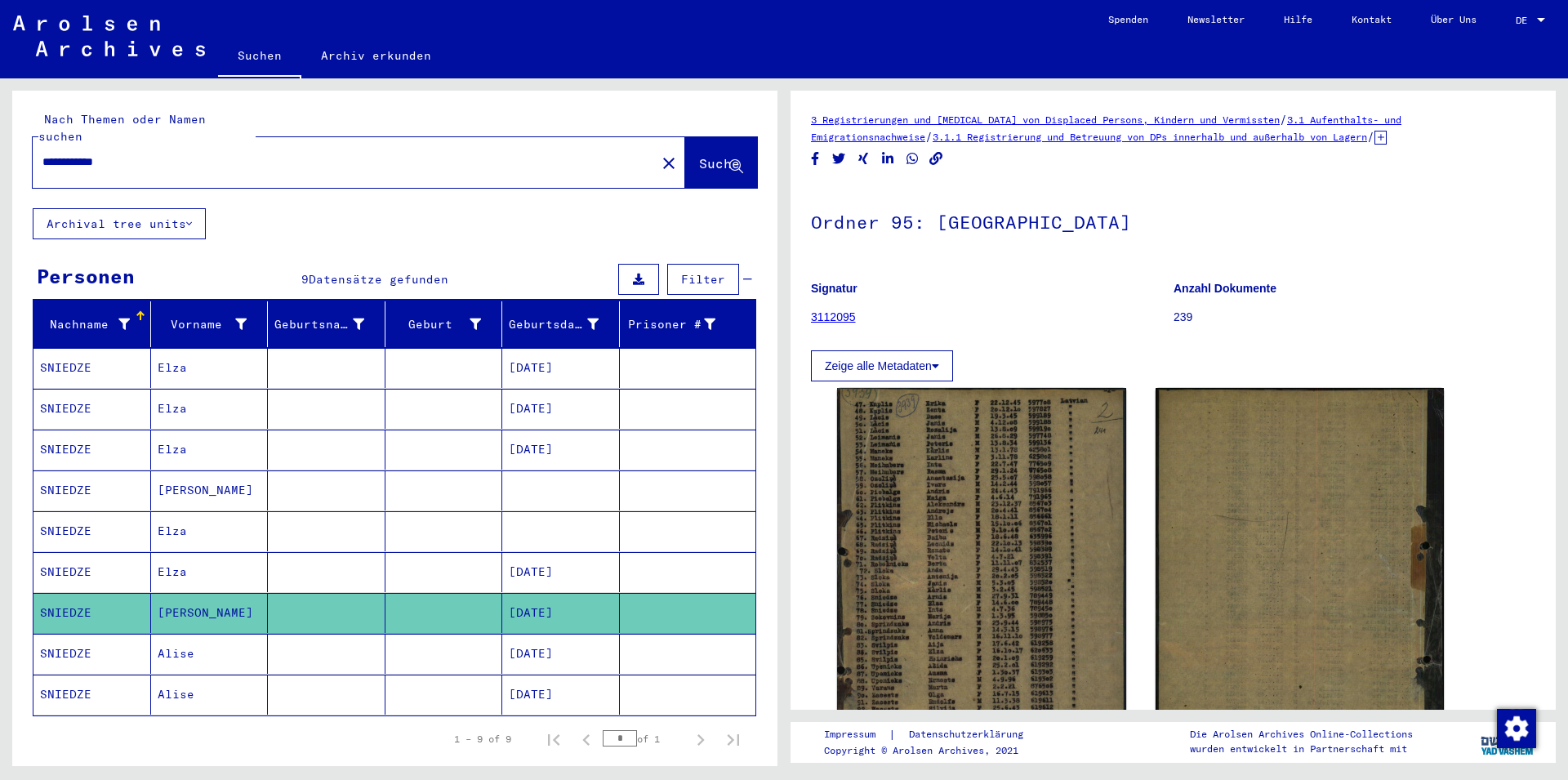
click at [182, 516] on mat-cell "Elza" at bounding box center [209, 531] width 117 height 40
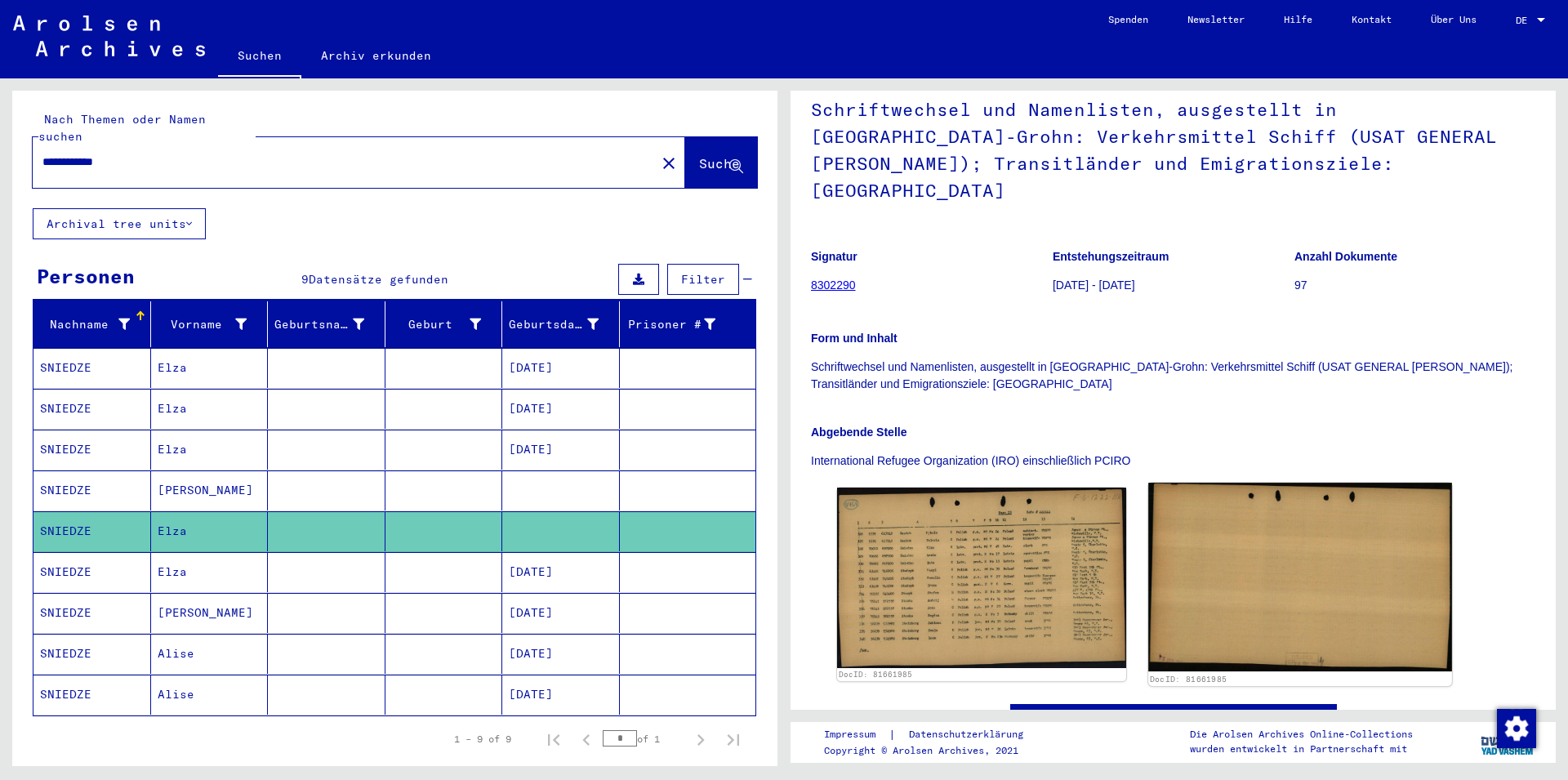
scroll to position [88, 0]
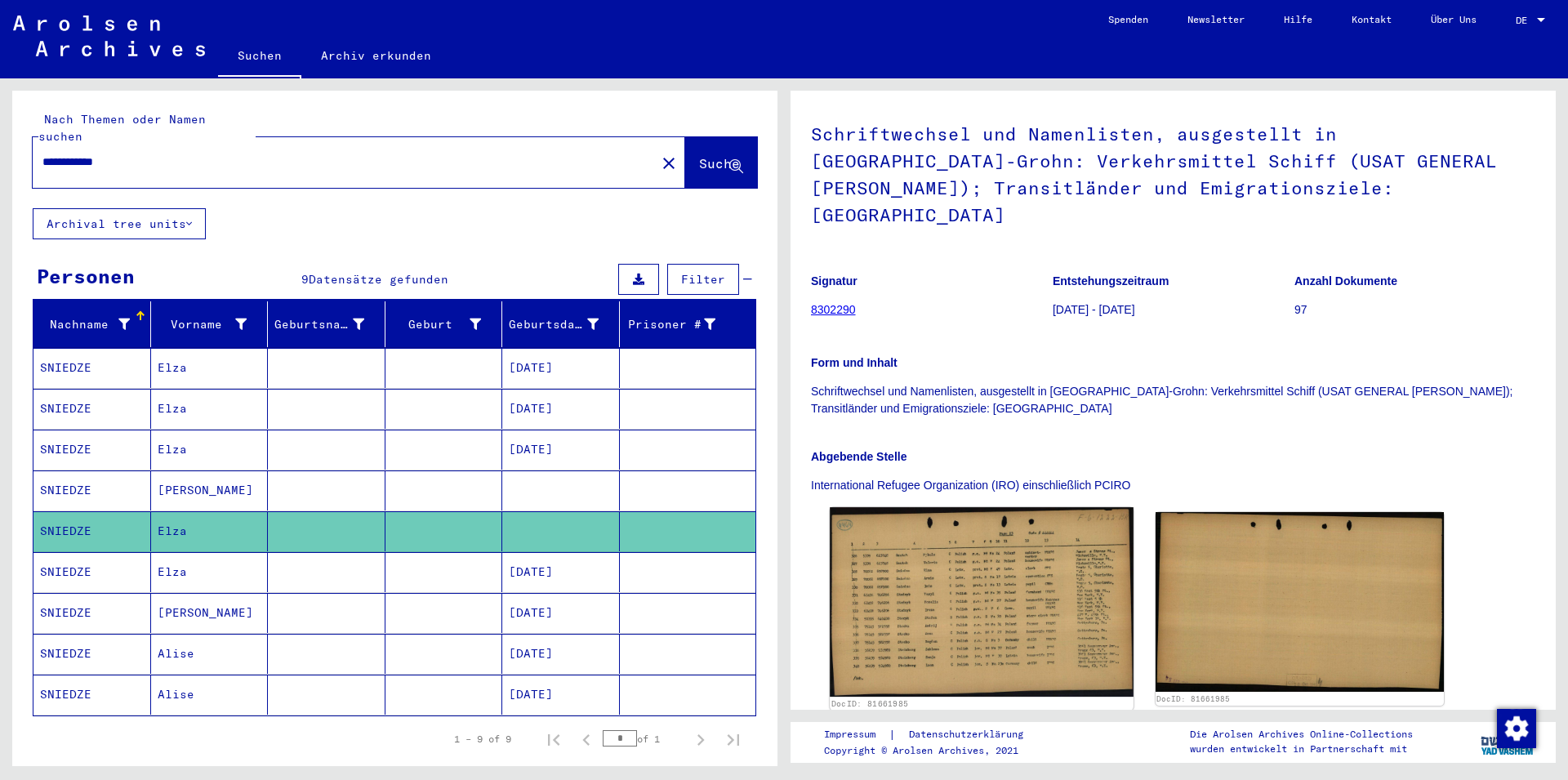
click at [989, 562] on img at bounding box center [981, 602] width 303 height 190
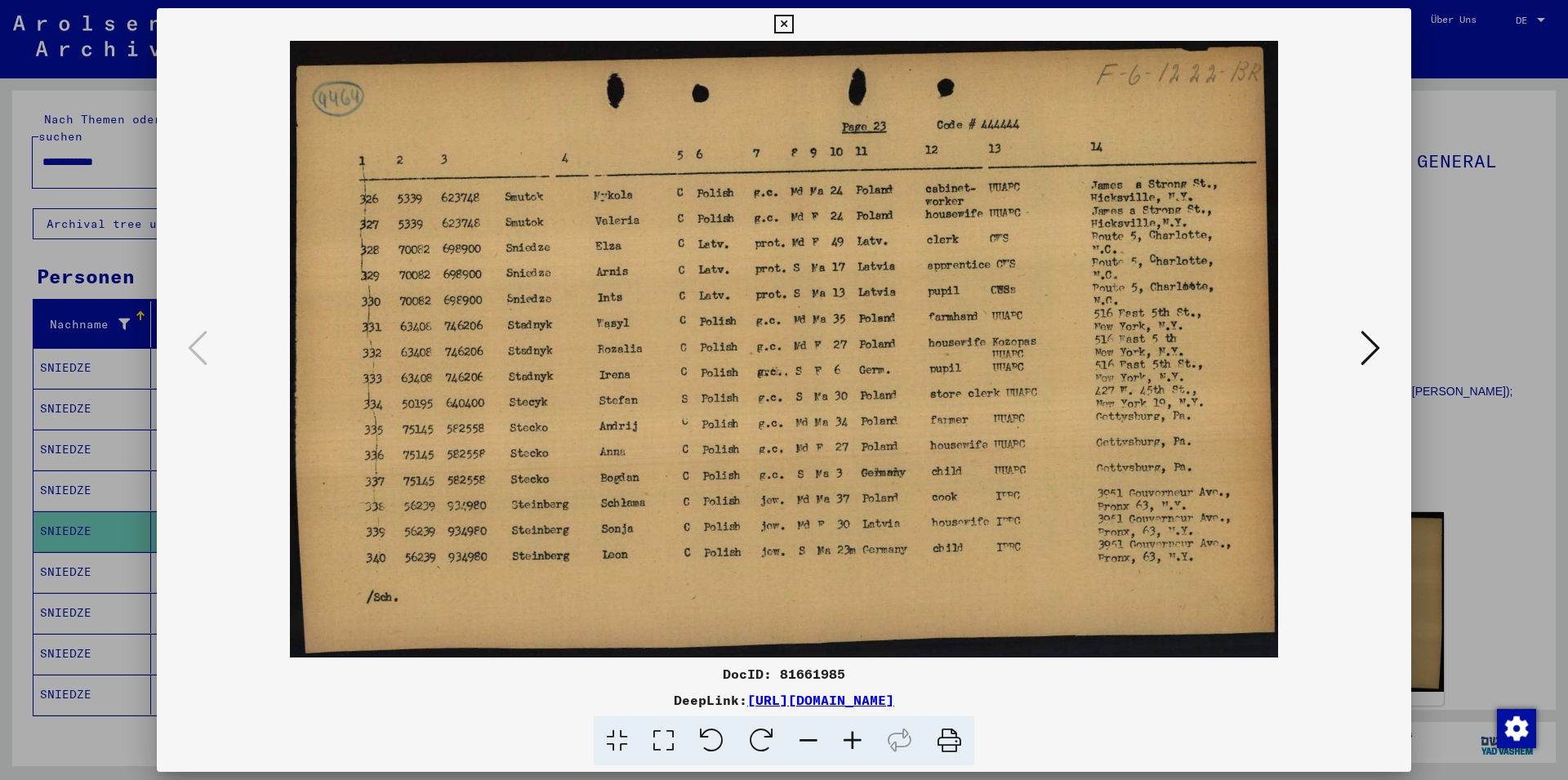
click at [1018, 381] on img at bounding box center [783, 349] width 1143 height 617
click at [793, 27] on icon at bounding box center [783, 25] width 19 height 20
